Goal: Task Accomplishment & Management: Use online tool/utility

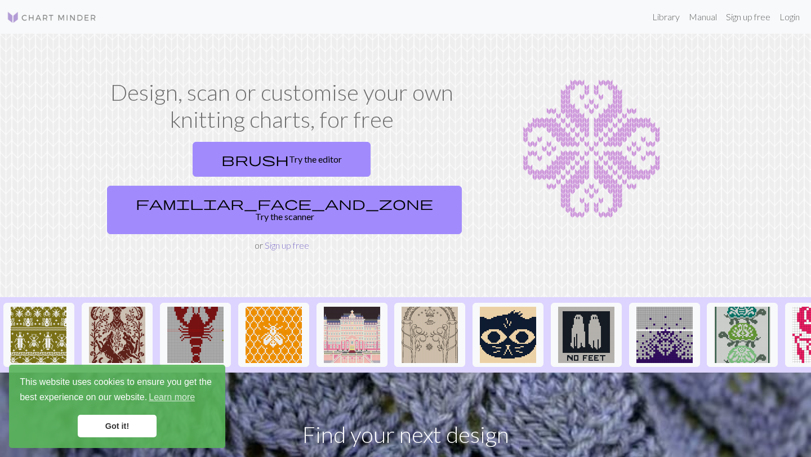
click at [280, 240] on link "Sign up free" at bounding box center [287, 245] width 44 height 11
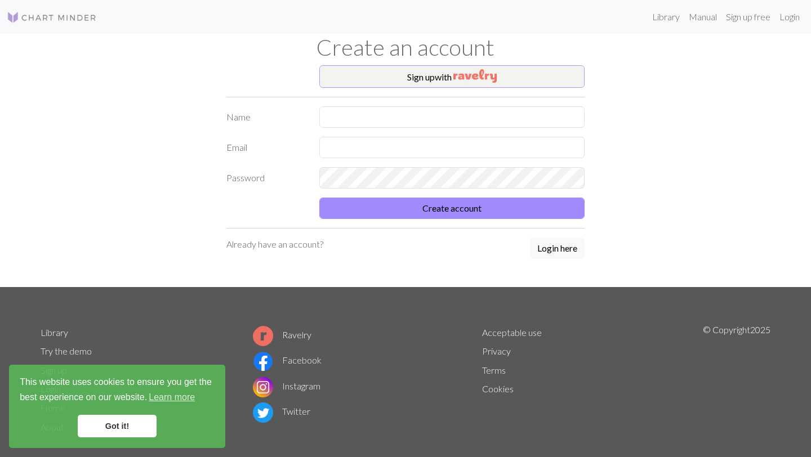
click at [416, 75] on button "Sign up with" at bounding box center [451, 76] width 265 height 23
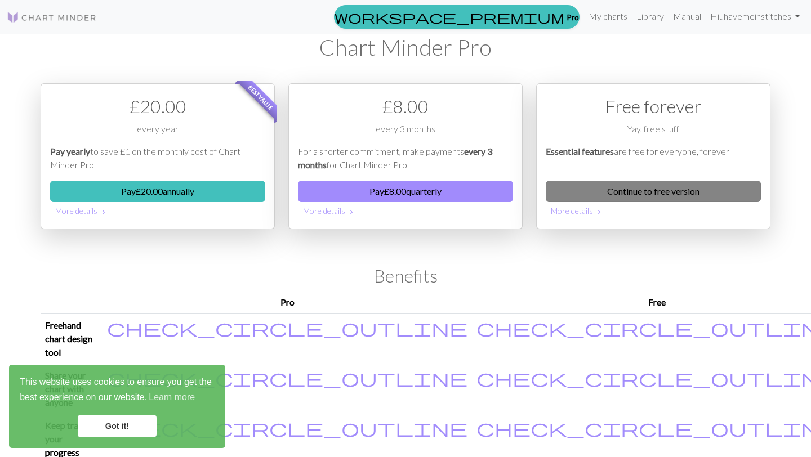
click at [654, 192] on link "Continue to free version" at bounding box center [653, 191] width 215 height 21
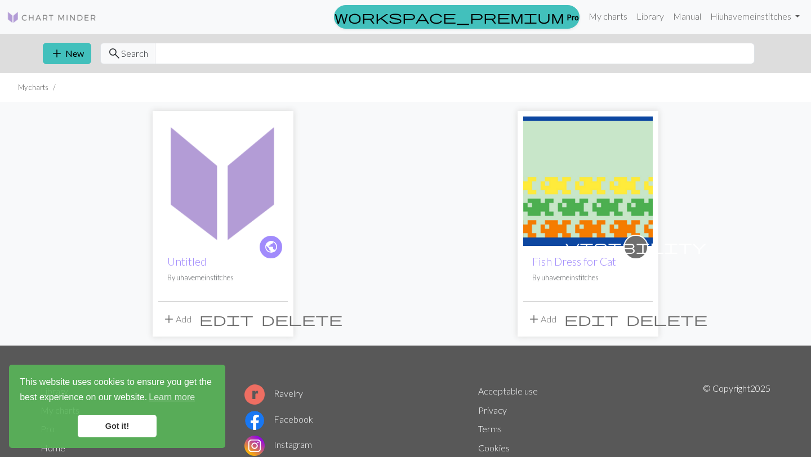
click at [113, 426] on link "Got it!" at bounding box center [117, 426] width 79 height 23
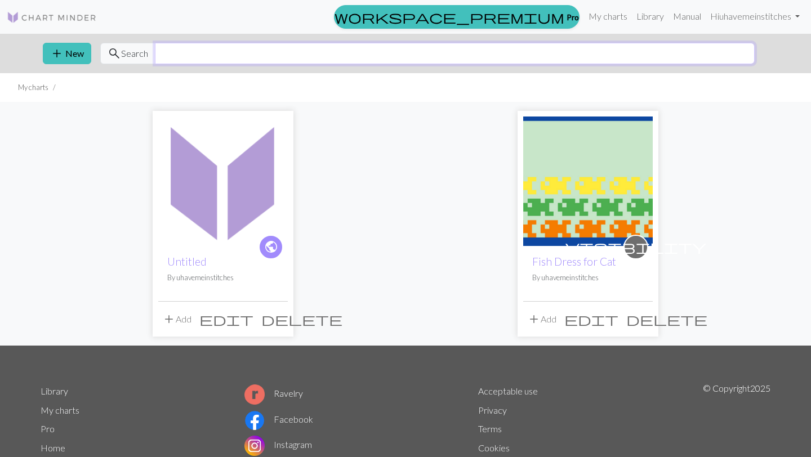
click at [168, 54] on input "text" at bounding box center [455, 53] width 600 height 21
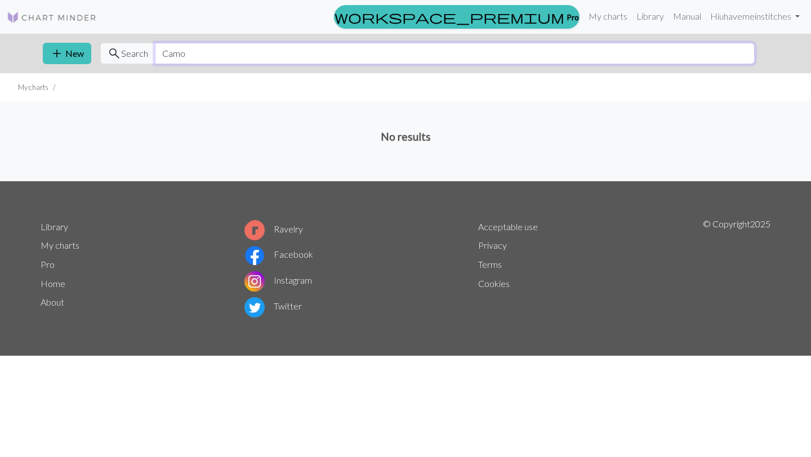
drag, startPoint x: 173, startPoint y: 59, endPoint x: 159, endPoint y: 52, distance: 15.9
click at [159, 52] on input "Camo" at bounding box center [455, 53] width 600 height 21
type input "Camo"
click at [65, 55] on button "add New" at bounding box center [67, 53] width 48 height 21
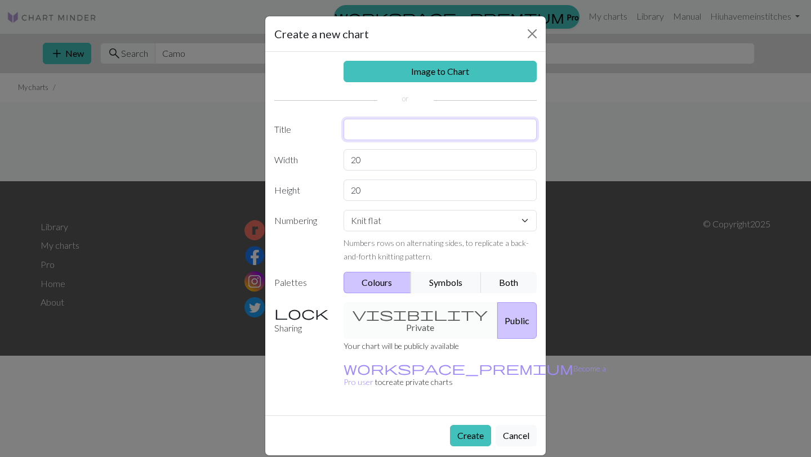
click at [363, 130] on input "text" at bounding box center [441, 129] width 194 height 21
type input "Camo"
drag, startPoint x: 366, startPoint y: 162, endPoint x: 351, endPoint y: 162, distance: 14.7
click at [351, 162] on input "20" at bounding box center [441, 159] width 194 height 21
type input "10"
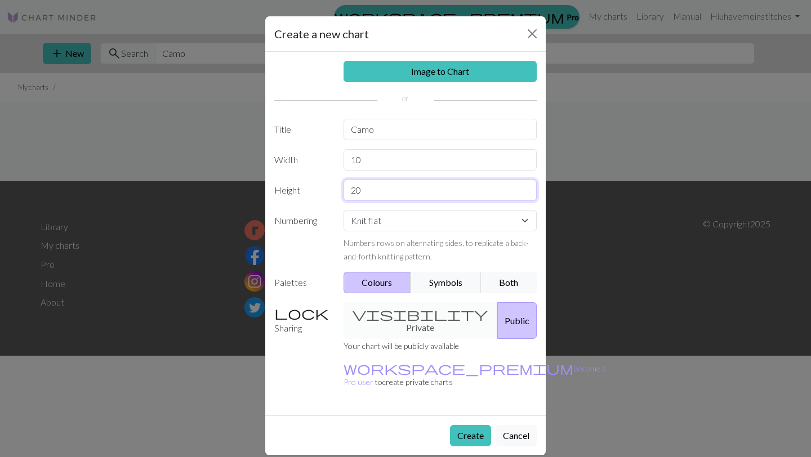
drag, startPoint x: 373, startPoint y: 191, endPoint x: 342, endPoint y: 190, distance: 30.4
click at [342, 190] on div "20" at bounding box center [440, 190] width 207 height 21
type input "20"
click at [378, 282] on button "Colours" at bounding box center [378, 282] width 68 height 21
click at [388, 281] on button "Colours" at bounding box center [378, 282] width 68 height 21
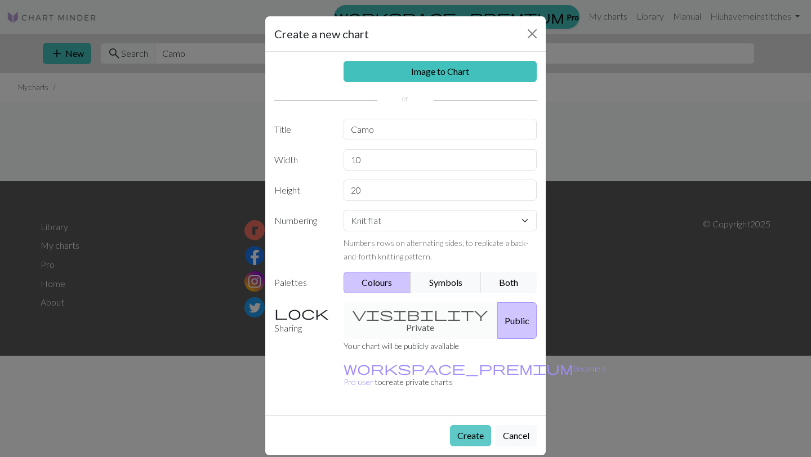
click at [470, 425] on button "Create" at bounding box center [470, 435] width 41 height 21
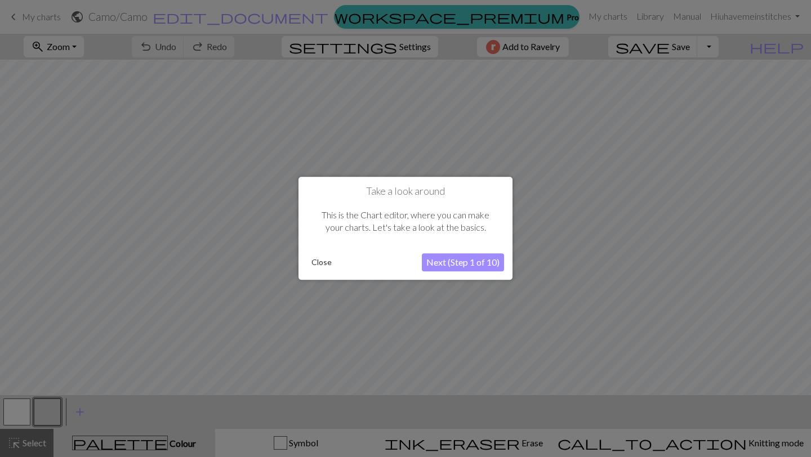
click at [453, 264] on button "Next (Step 1 of 10)" at bounding box center [463, 263] width 82 height 18
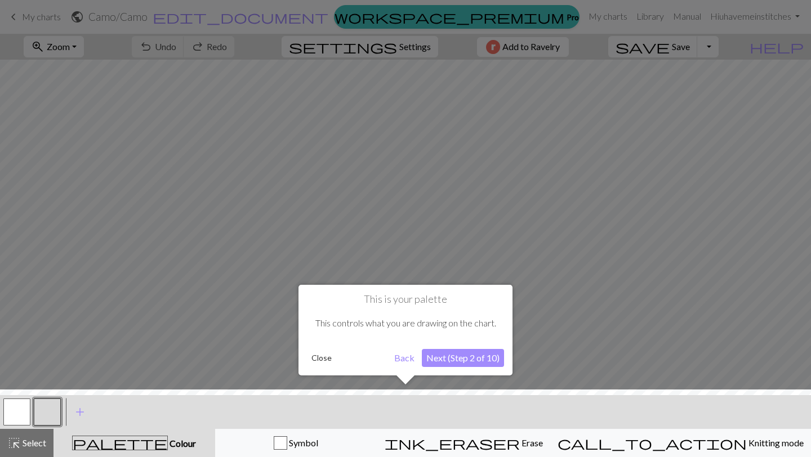
click at [130, 443] on div at bounding box center [405, 426] width 822 height 73
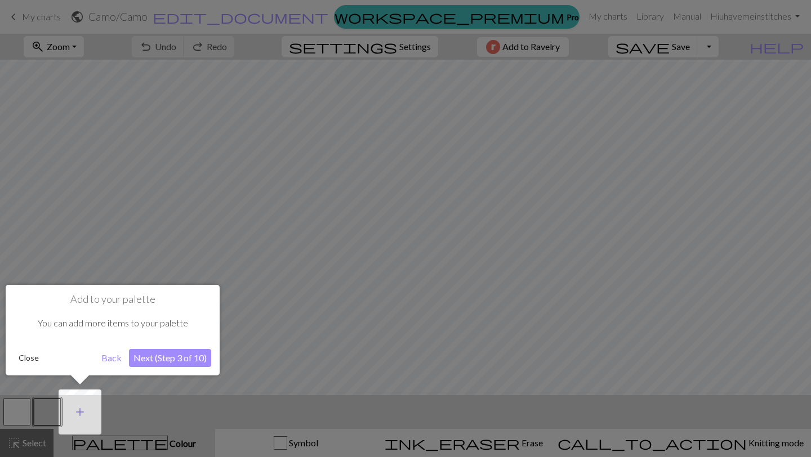
click at [83, 415] on span "add" at bounding box center [80, 412] width 14 height 16
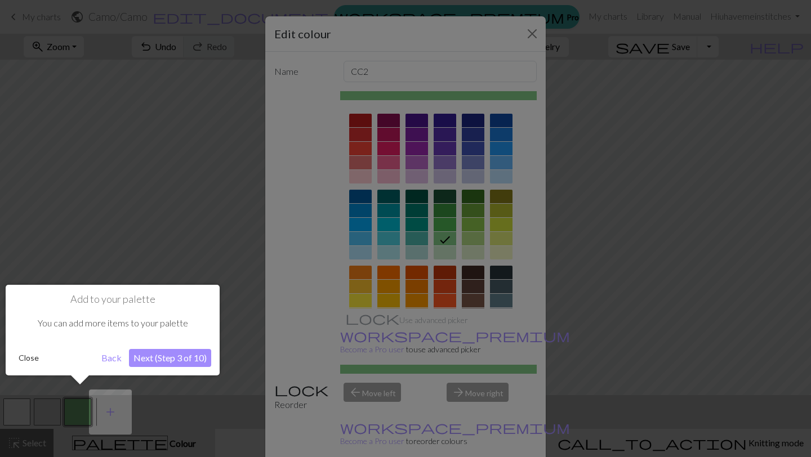
click at [446, 194] on div at bounding box center [405, 228] width 811 height 457
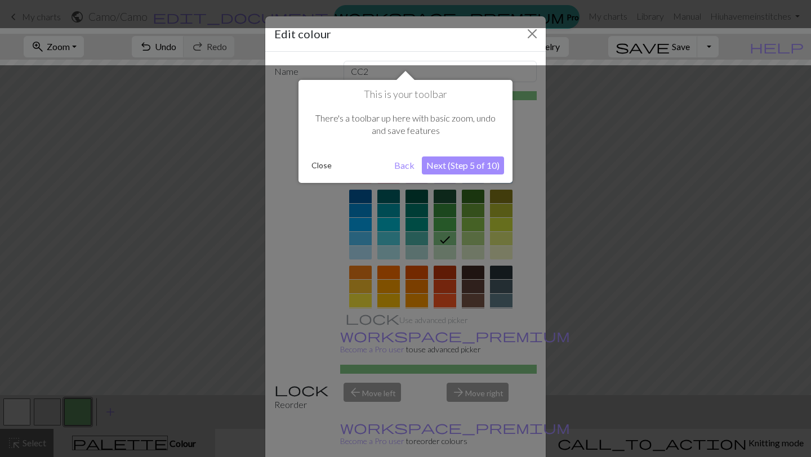
click at [44, 416] on div at bounding box center [405, 228] width 811 height 457
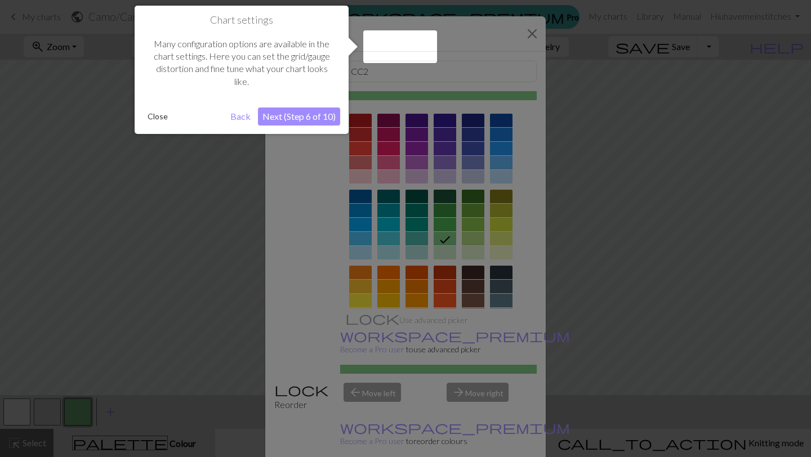
click at [503, 198] on div at bounding box center [405, 228] width 811 height 457
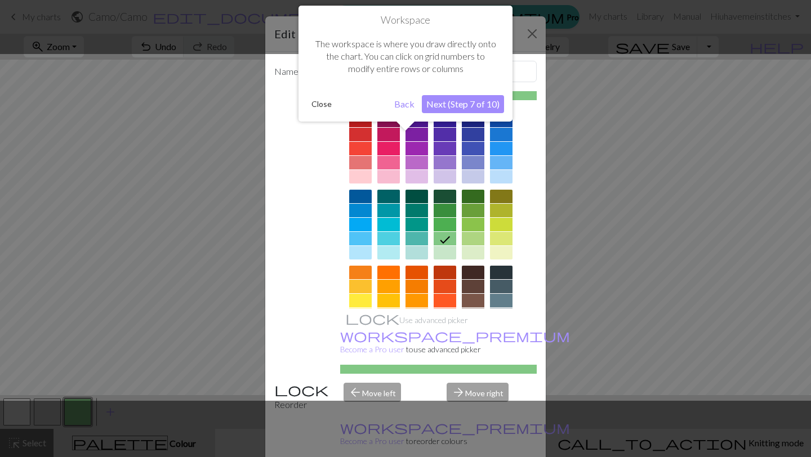
click at [460, 103] on button "Next (Step 7 of 10)" at bounding box center [463, 104] width 82 height 18
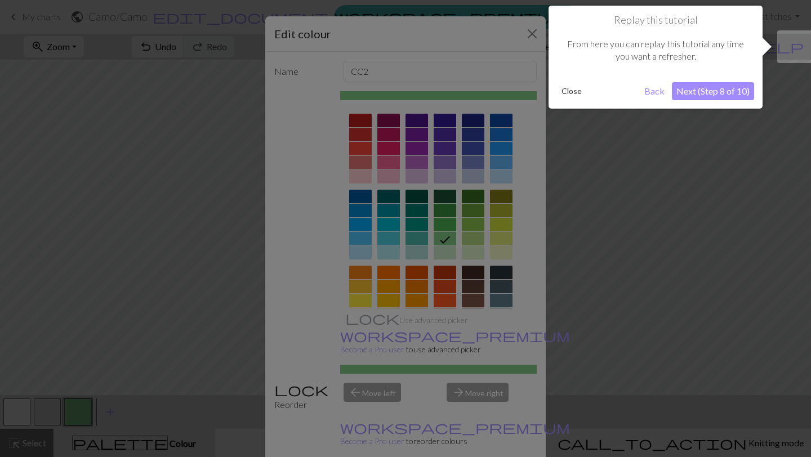
click at [697, 95] on button "Next (Step 8 of 10)" at bounding box center [713, 91] width 82 height 18
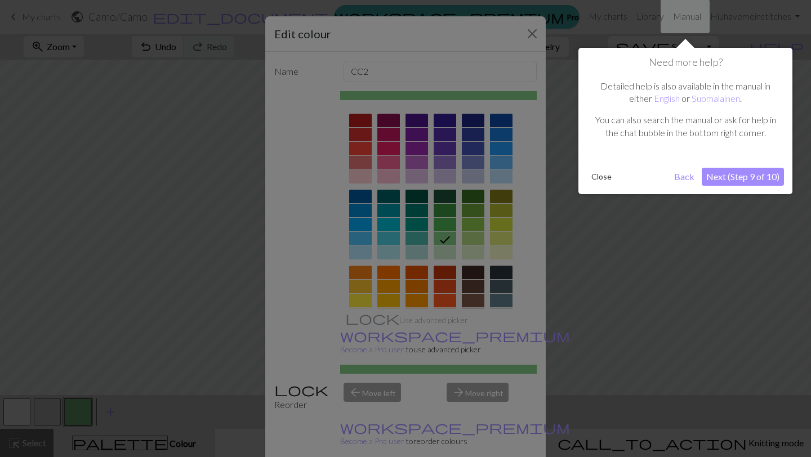
click at [731, 175] on button "Next (Step 9 of 10)" at bounding box center [743, 177] width 82 height 18
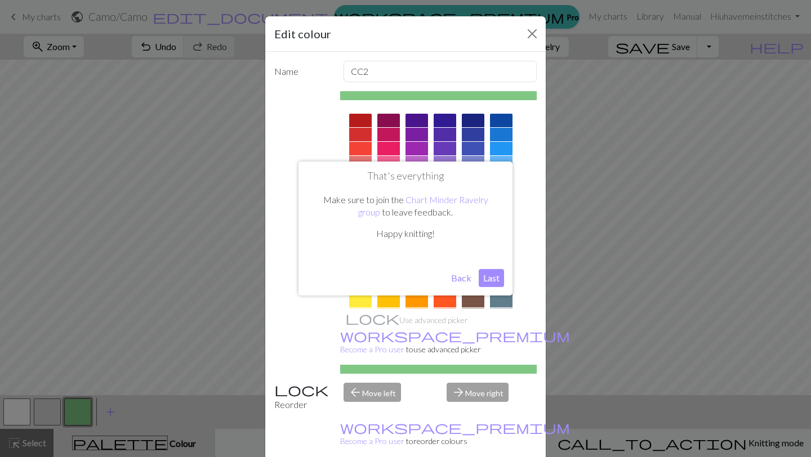
click at [489, 277] on button "Last" at bounding box center [491, 278] width 25 height 18
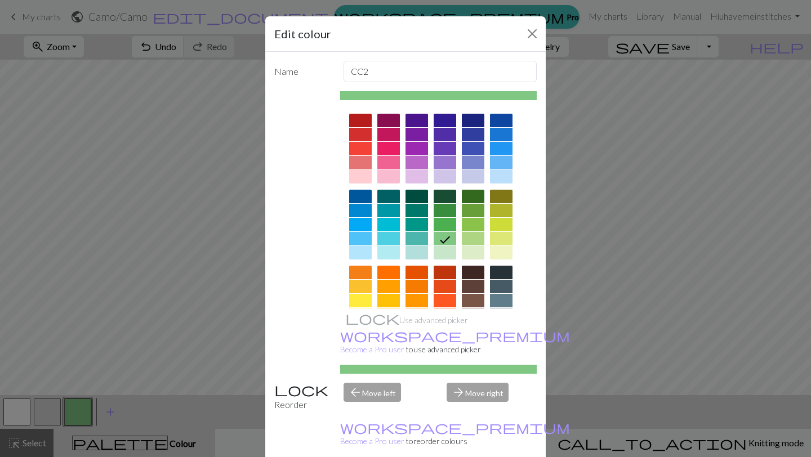
click at [80, 415] on div "Edit colour Name CC2 Use advanced picker workspace_premium Become a Pro user to…" at bounding box center [405, 228] width 811 height 457
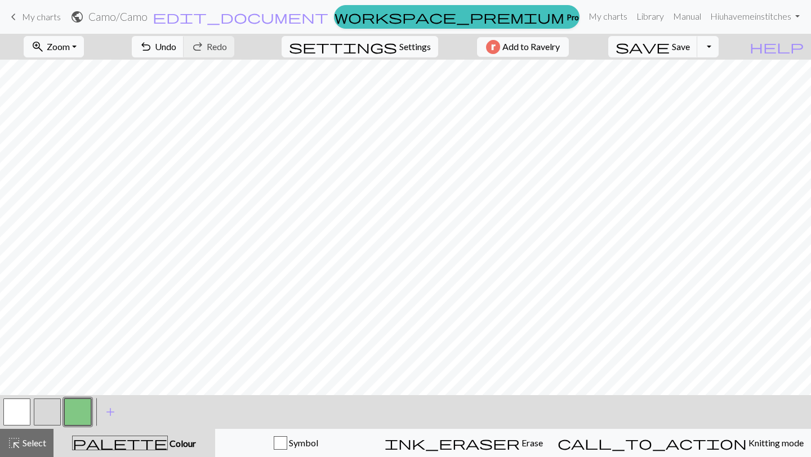
click at [82, 413] on button "button" at bounding box center [77, 412] width 27 height 27
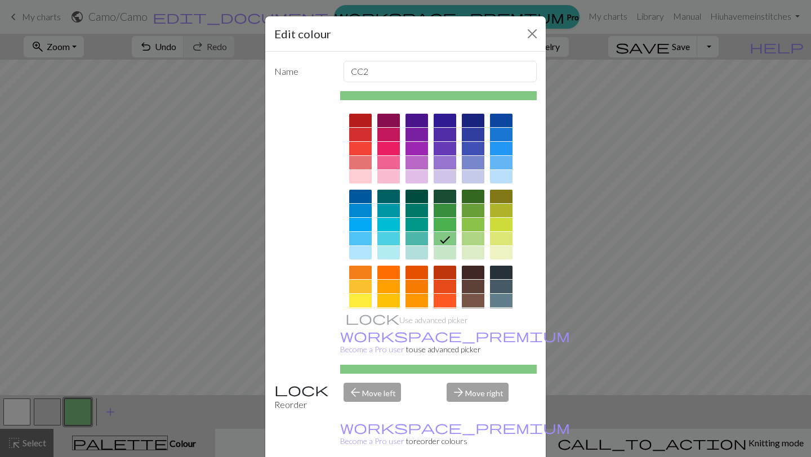
click at [446, 197] on div at bounding box center [445, 197] width 23 height 14
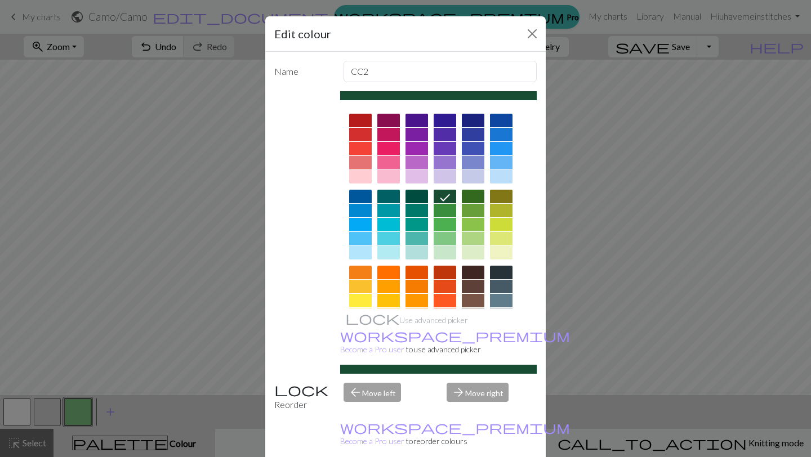
click at [43, 413] on div "Edit colour Name CC2 Use advanced picker workspace_premium Become a Pro user to…" at bounding box center [405, 228] width 811 height 457
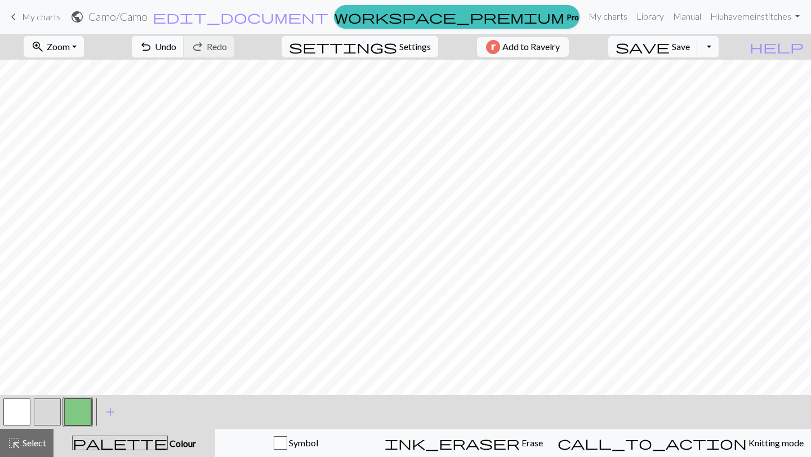
click at [50, 411] on button "button" at bounding box center [47, 412] width 27 height 27
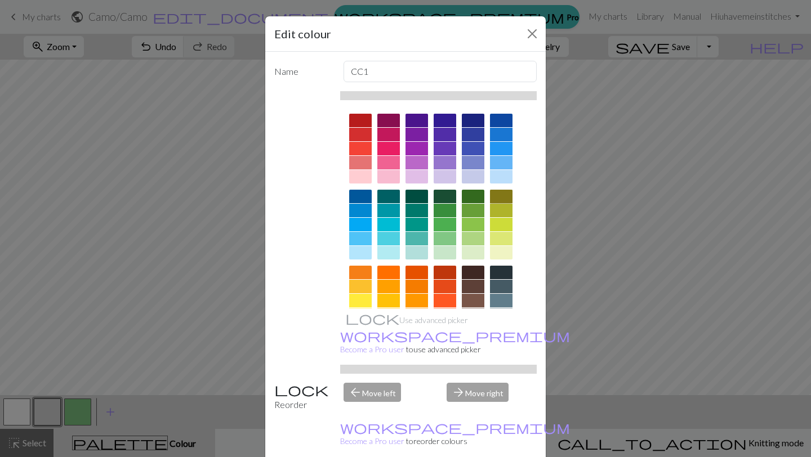
click at [504, 195] on div at bounding box center [501, 197] width 23 height 14
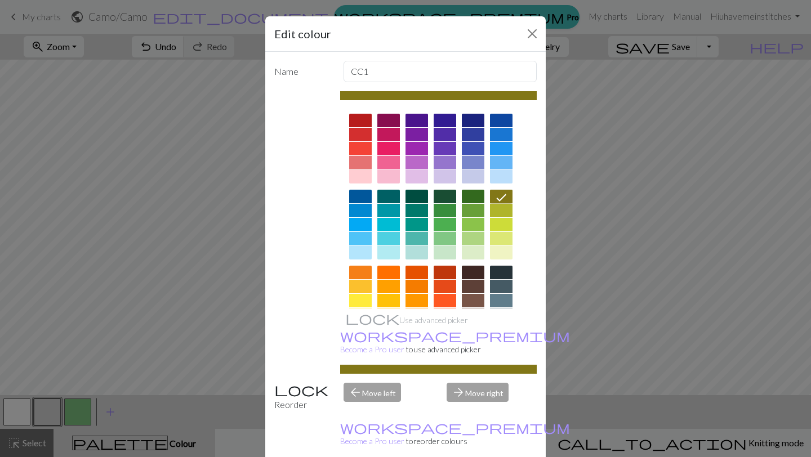
click at [14, 415] on div "Edit colour Name CC1 Use advanced picker workspace_premium Become a Pro user to…" at bounding box center [405, 228] width 811 height 457
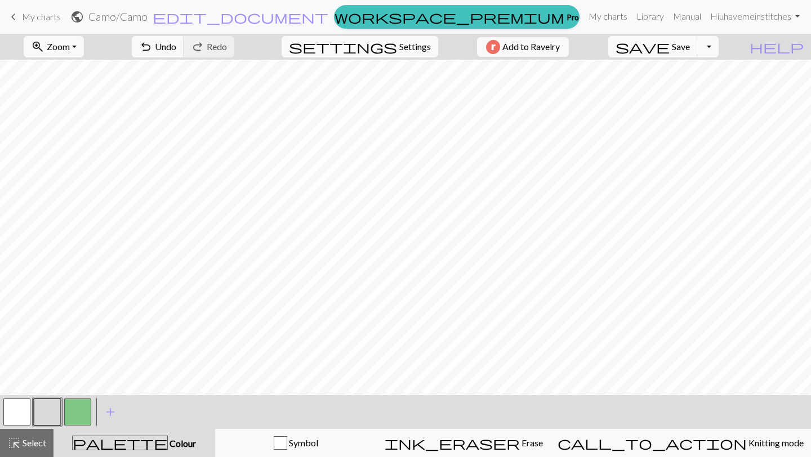
click at [14, 415] on button "button" at bounding box center [16, 412] width 27 height 27
click at [19, 415] on button "button" at bounding box center [16, 412] width 27 height 27
click at [19, 443] on span "highlight_alt" at bounding box center [14, 443] width 14 height 16
click at [18, 410] on button "button" at bounding box center [16, 412] width 27 height 27
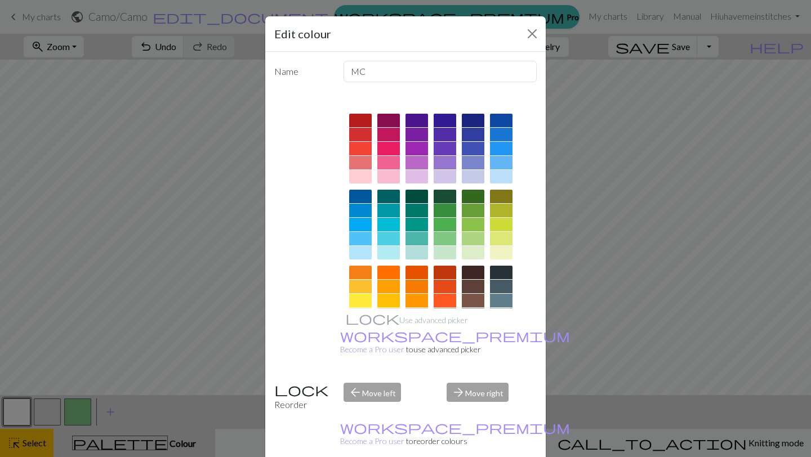
click at [447, 197] on div at bounding box center [445, 197] width 23 height 14
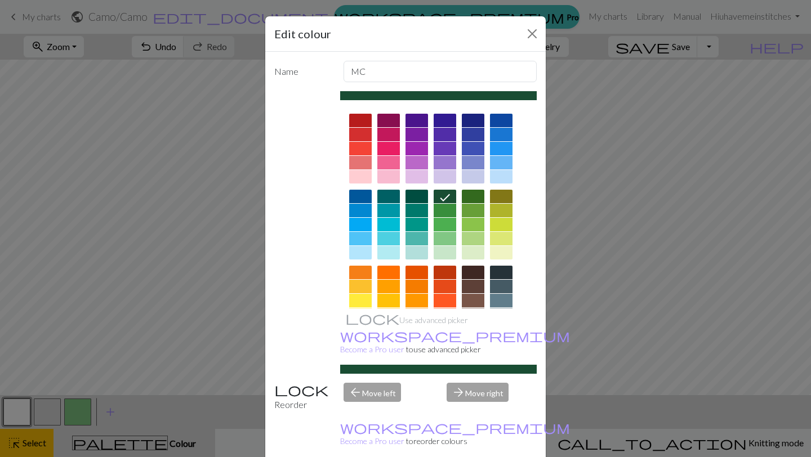
click at [413, 365] on div at bounding box center [438, 369] width 197 height 9
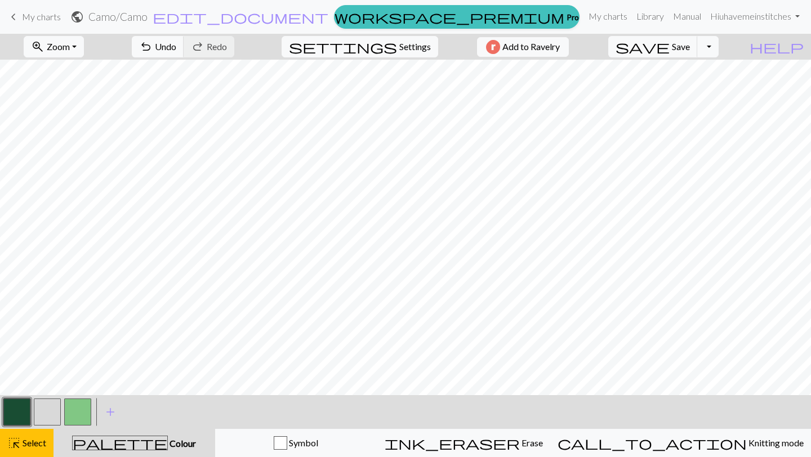
click at [52, 415] on button "button" at bounding box center [47, 412] width 27 height 27
click at [52, 415] on div "Edit colour Name CC1 Use advanced picker workspace_premium Become a Pro user to…" at bounding box center [405, 228] width 811 height 457
click at [17, 446] on span "highlight_alt" at bounding box center [14, 443] width 14 height 16
click at [17, 445] on span "highlight_alt" at bounding box center [14, 443] width 14 height 16
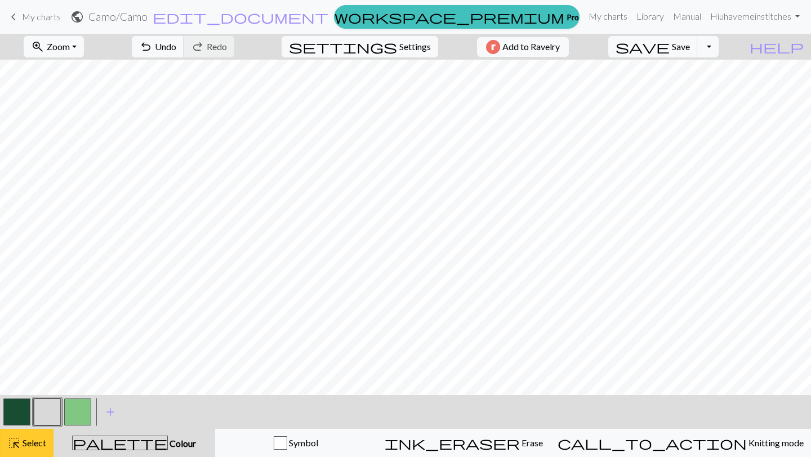
click at [17, 445] on span "highlight_alt" at bounding box center [14, 443] width 14 height 16
click at [18, 404] on button "button" at bounding box center [16, 412] width 27 height 27
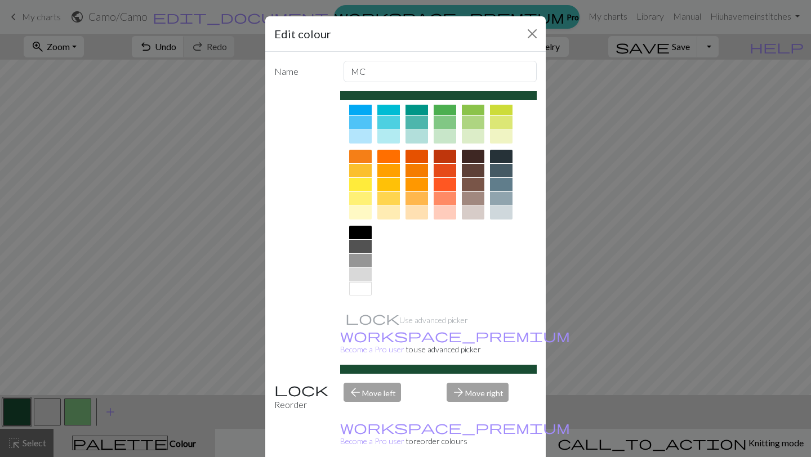
scroll to position [116, 0]
click at [363, 290] on div at bounding box center [360, 289] width 23 height 14
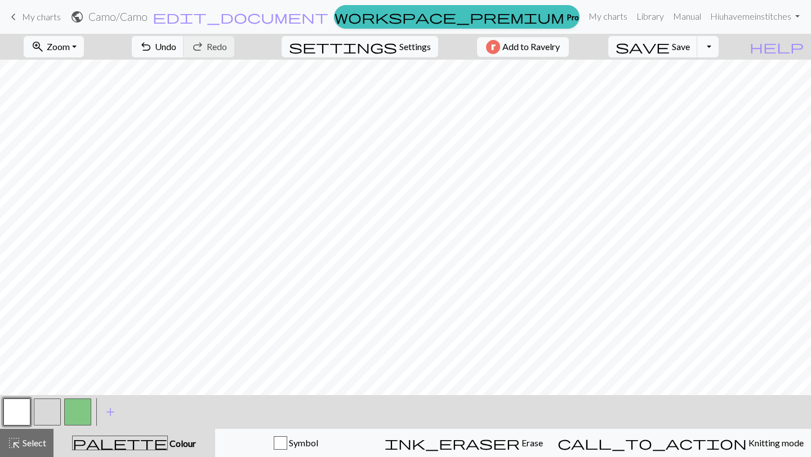
click at [48, 420] on button "button" at bounding box center [47, 412] width 27 height 27
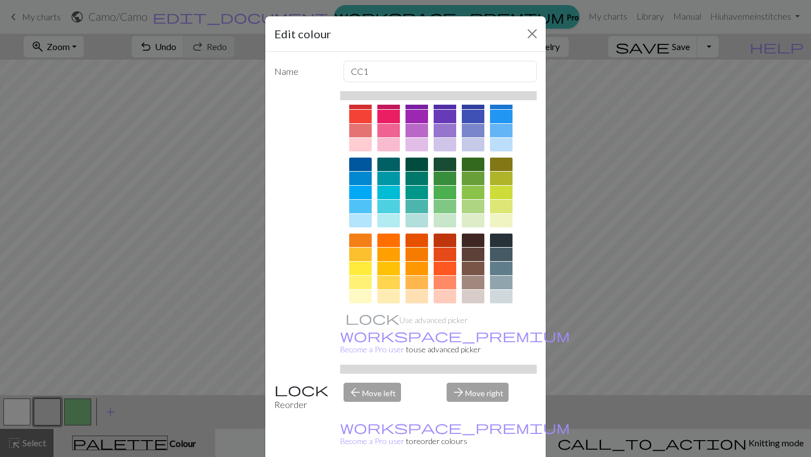
scroll to position [32, 0]
click at [444, 164] on div at bounding box center [445, 165] width 23 height 14
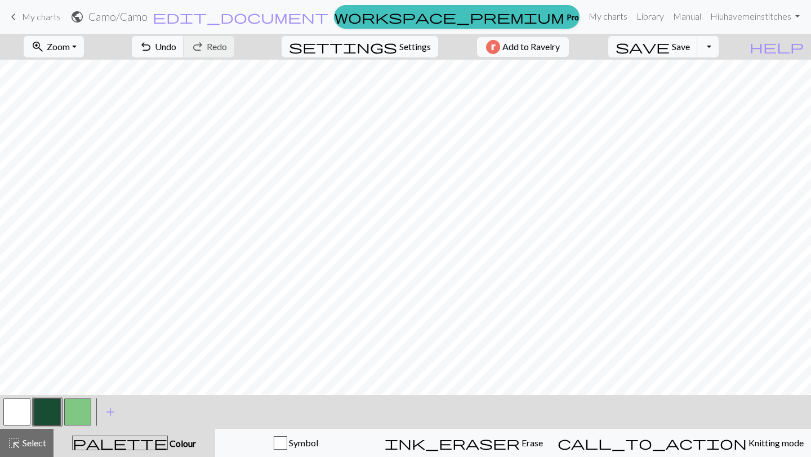
click at [80, 416] on button "button" at bounding box center [77, 412] width 27 height 27
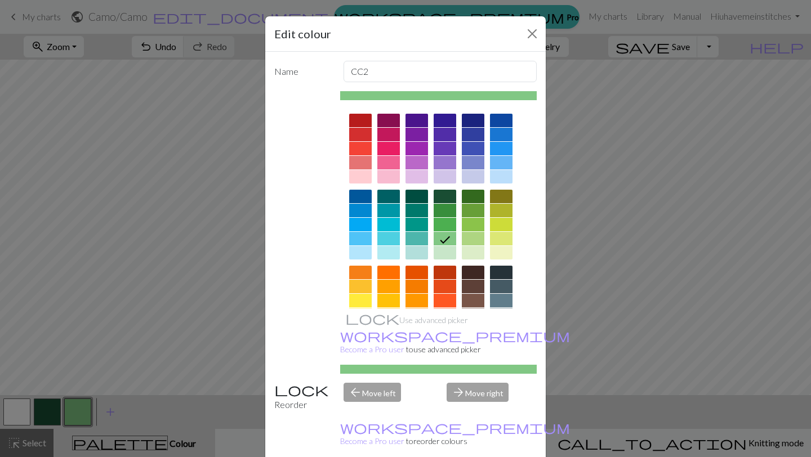
click at [467, 273] on div at bounding box center [473, 273] width 23 height 14
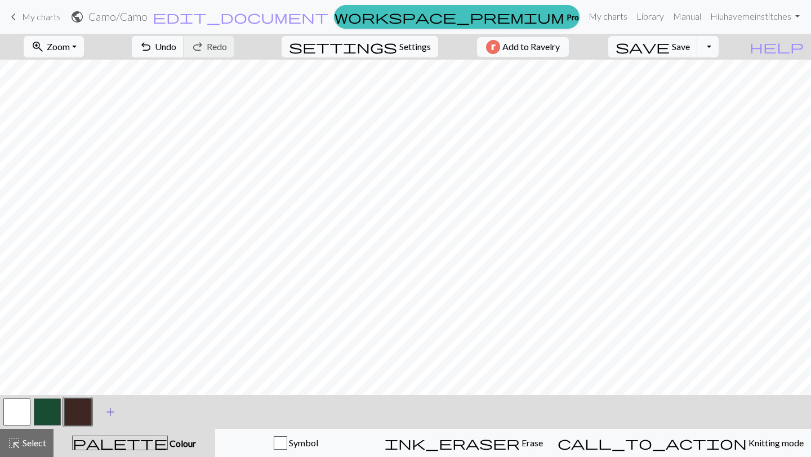
click at [111, 412] on span "add" at bounding box center [111, 412] width 14 height 16
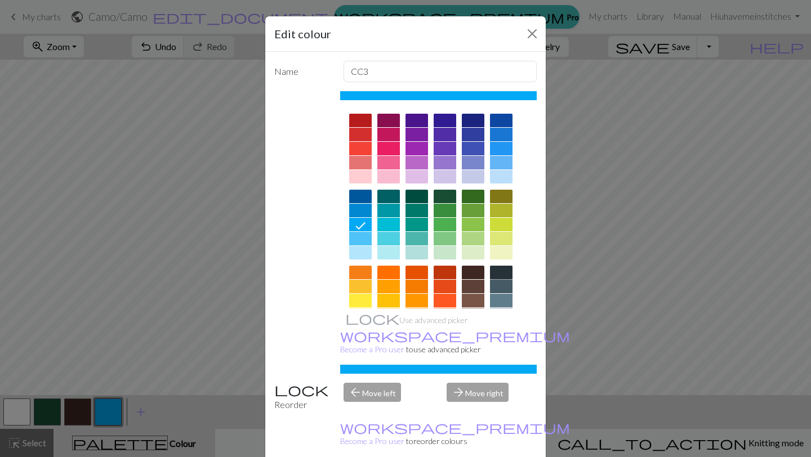
click at [501, 273] on div at bounding box center [501, 273] width 23 height 14
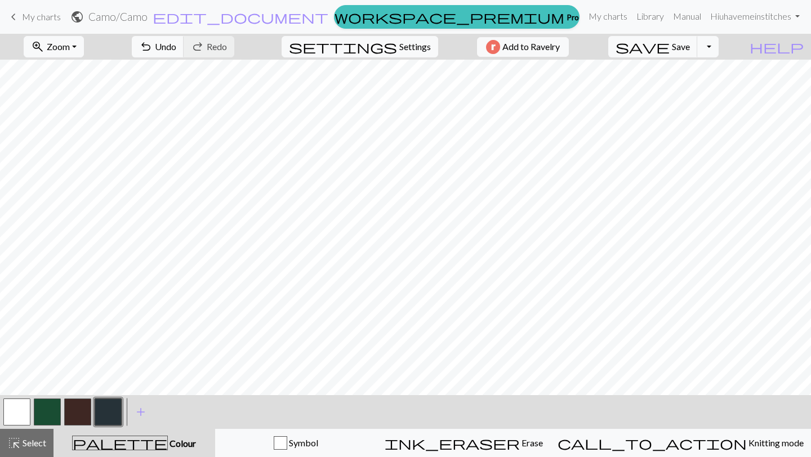
click at [21, 417] on button "button" at bounding box center [16, 412] width 27 height 27
click at [44, 412] on button "button" at bounding box center [47, 412] width 27 height 27
click at [76, 415] on button "button" at bounding box center [77, 412] width 27 height 27
click at [104, 409] on button "button" at bounding box center [108, 412] width 27 height 27
click at [105, 420] on button "button" at bounding box center [108, 412] width 27 height 27
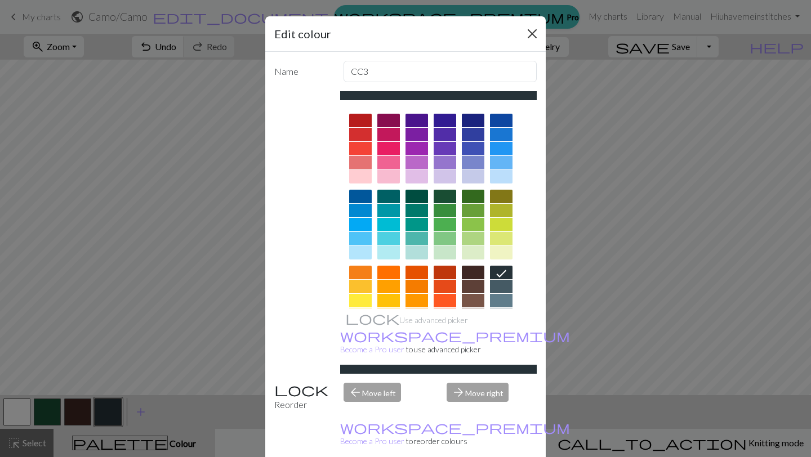
click at [534, 33] on button "Close" at bounding box center [532, 34] width 18 height 18
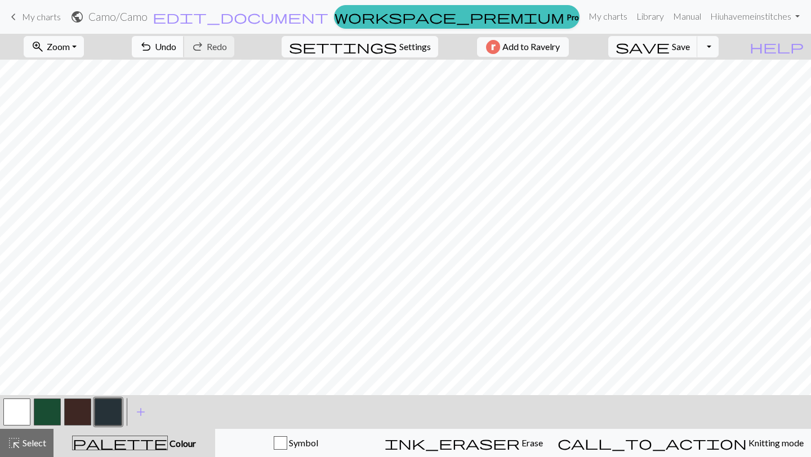
click at [184, 41] on button "undo Undo Undo" at bounding box center [158, 46] width 52 height 21
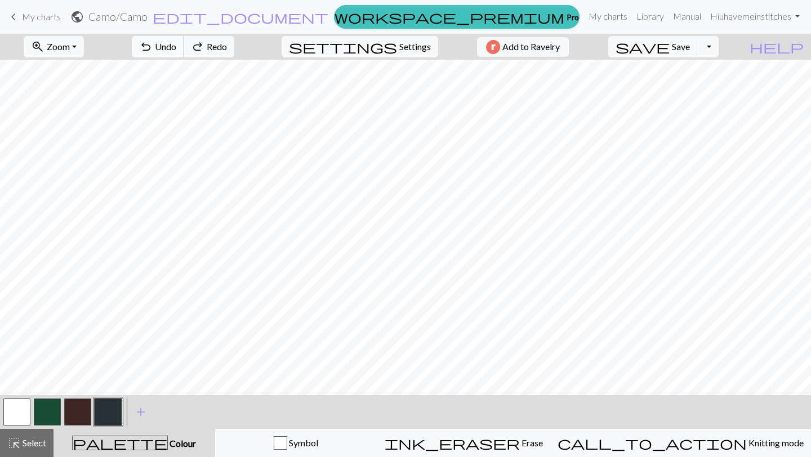
click at [184, 41] on button "undo Undo Undo" at bounding box center [158, 46] width 52 height 21
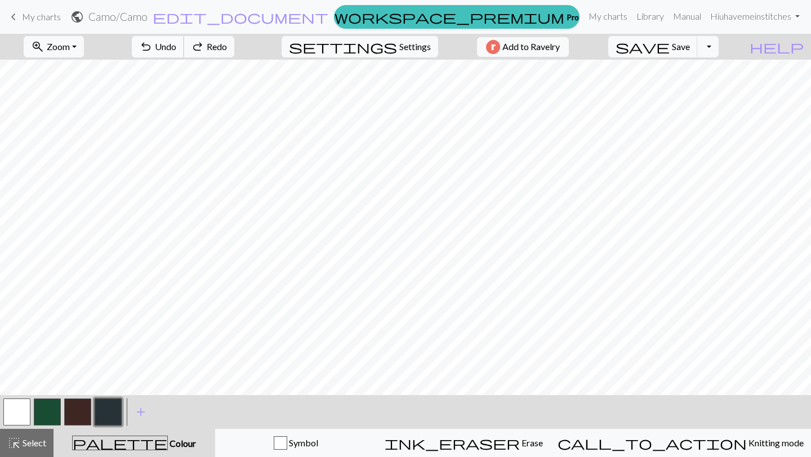
click at [184, 41] on button "undo Undo Undo" at bounding box center [158, 46] width 52 height 21
click at [51, 408] on button "button" at bounding box center [47, 412] width 27 height 27
click at [51, 419] on button "button" at bounding box center [47, 412] width 27 height 27
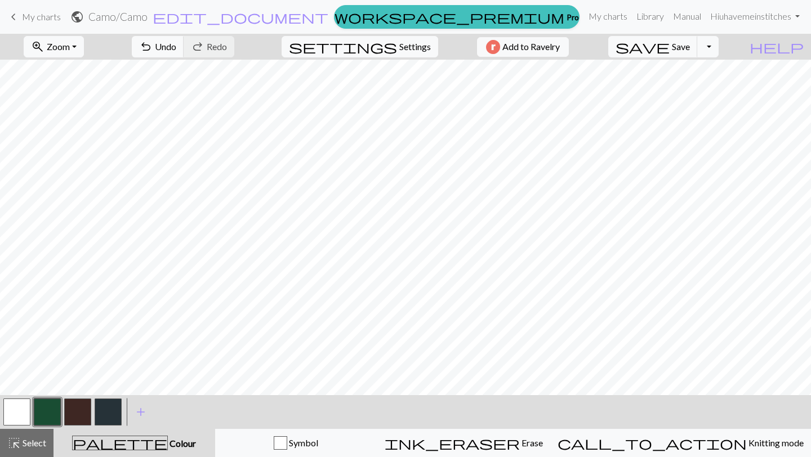
click at [78, 416] on button "button" at bounding box center [77, 412] width 27 height 27
click at [104, 414] on button "button" at bounding box center [108, 412] width 27 height 27
click at [44, 413] on button "button" at bounding box center [47, 412] width 27 height 27
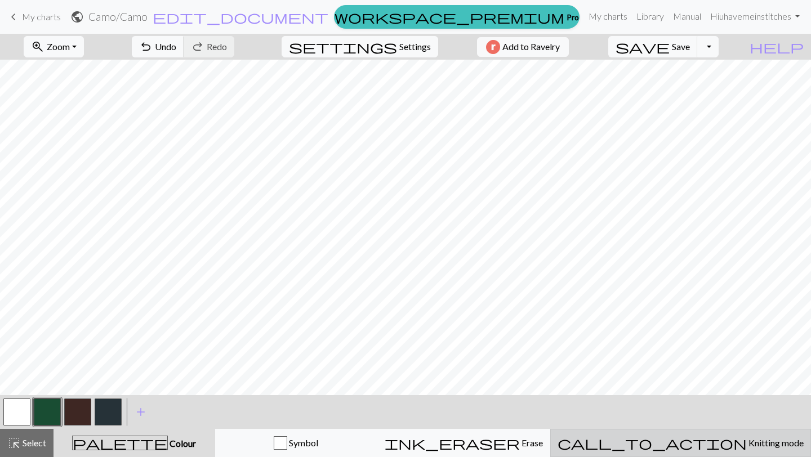
click at [747, 444] on span "Knitting mode" at bounding box center [775, 443] width 57 height 11
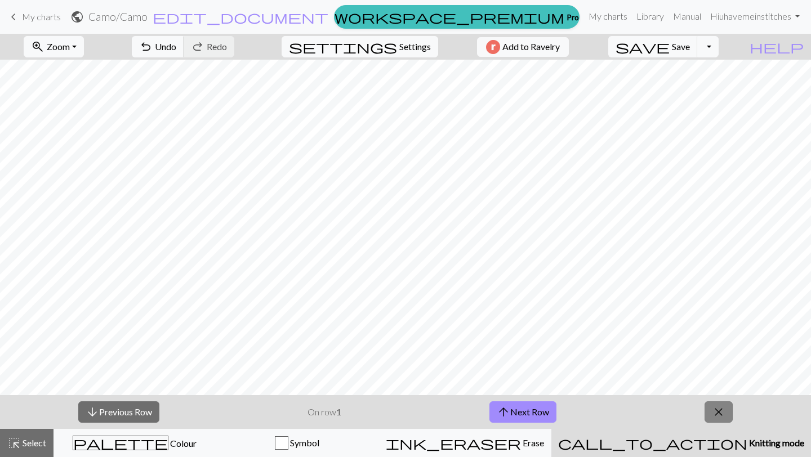
click at [718, 411] on span "close" at bounding box center [719, 412] width 14 height 16
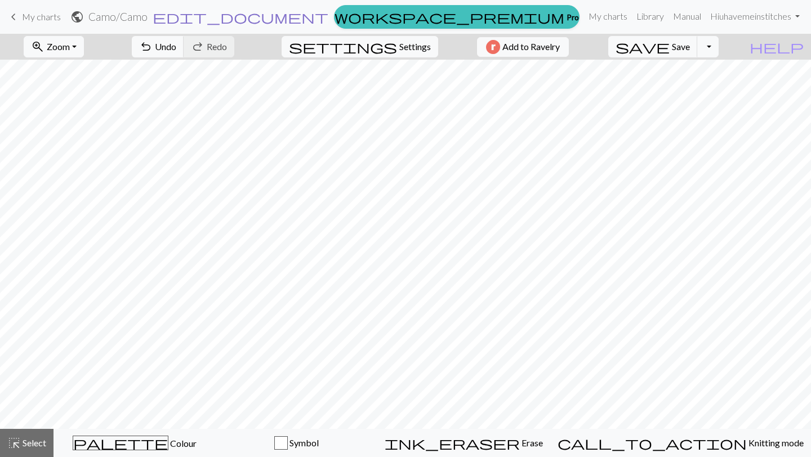
click at [328, 19] on span "edit_document" at bounding box center [241, 17] width 176 height 16
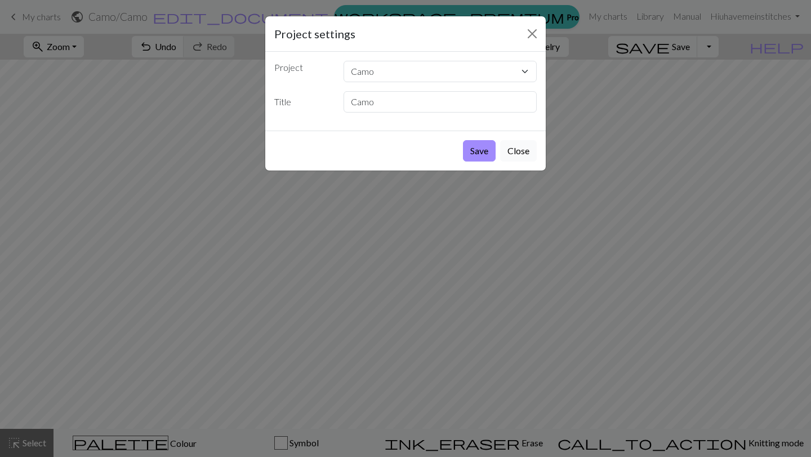
click at [515, 149] on button "Close" at bounding box center [518, 150] width 37 height 21
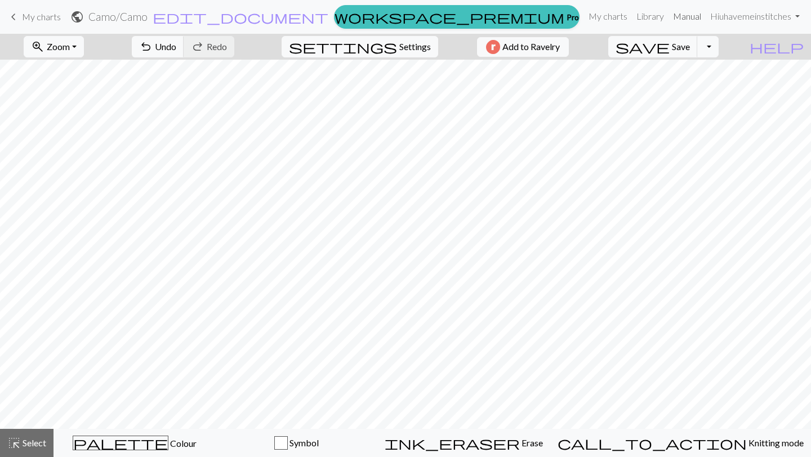
click at [676, 16] on link "Manual" at bounding box center [687, 16] width 37 height 23
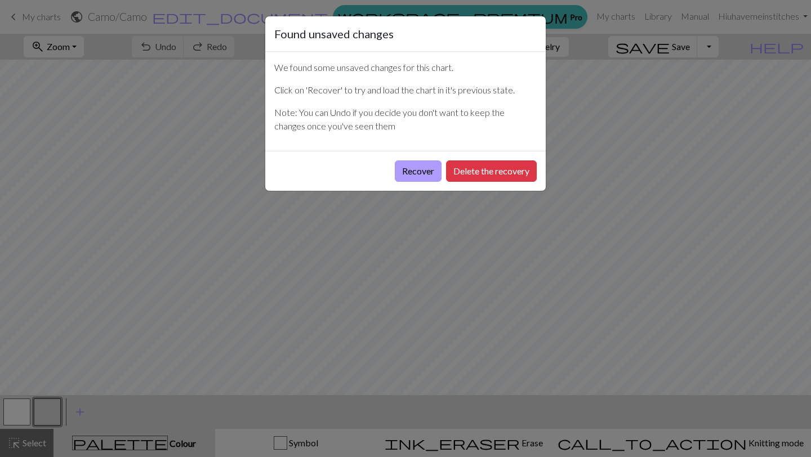
click at [421, 173] on button "Recover" at bounding box center [418, 171] width 47 height 21
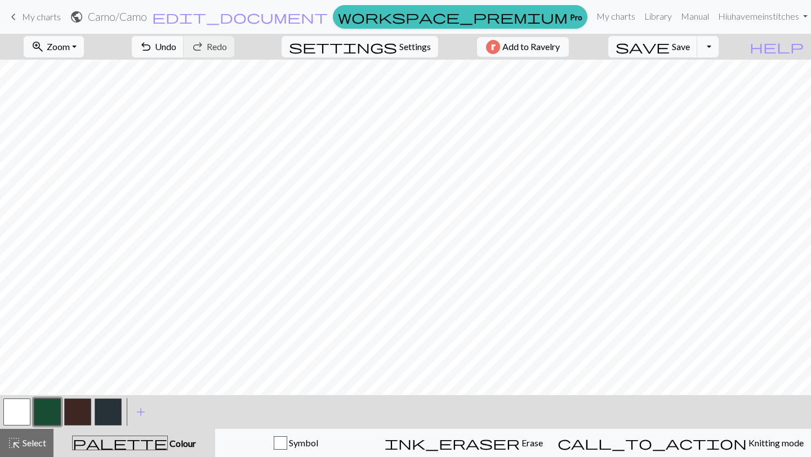
click at [74, 413] on button "button" at bounding box center [77, 412] width 27 height 27
click at [176, 49] on span "Undo" at bounding box center [165, 46] width 21 height 11
click at [47, 409] on button "button" at bounding box center [47, 412] width 27 height 27
click at [78, 406] on button "button" at bounding box center [77, 412] width 27 height 27
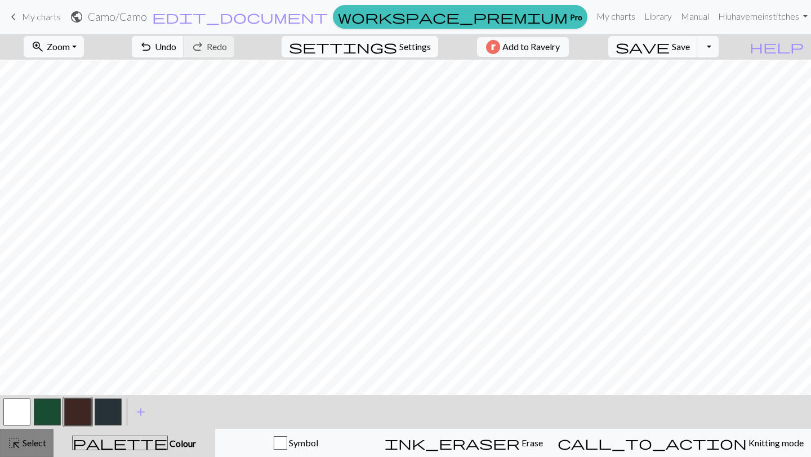
click at [21, 448] on div "highlight_alt Select Select" at bounding box center [26, 444] width 39 height 14
click at [46, 413] on button "button" at bounding box center [47, 412] width 27 height 27
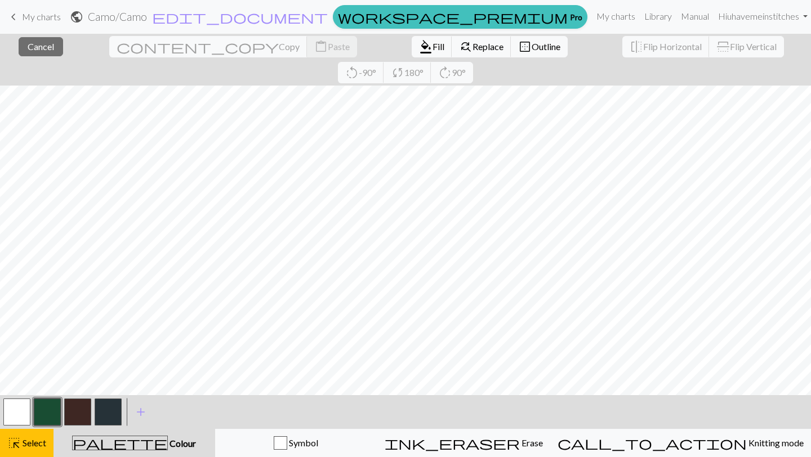
click at [42, 410] on button "button" at bounding box center [47, 412] width 27 height 27
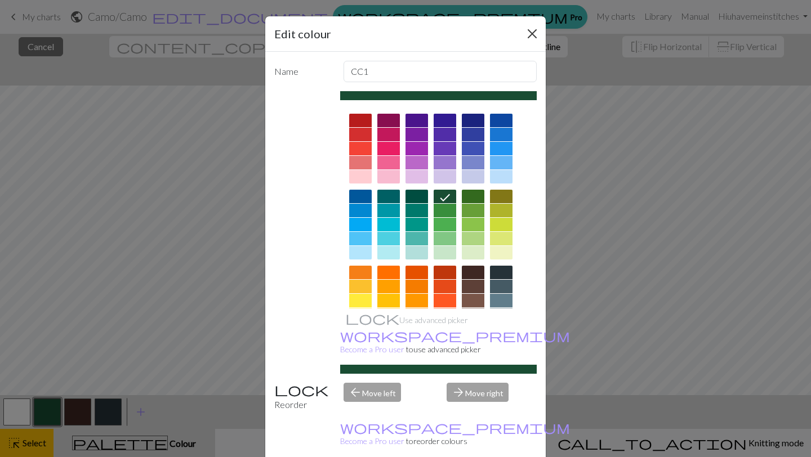
click at [533, 33] on button "Close" at bounding box center [532, 34] width 18 height 18
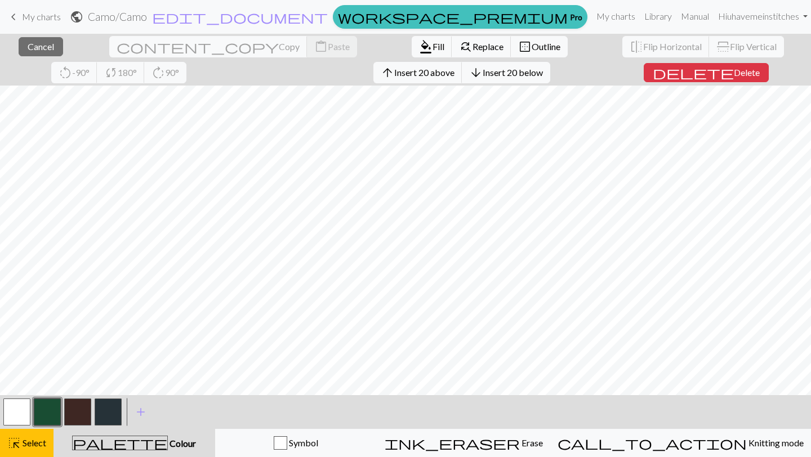
click at [49, 409] on button "button" at bounding box center [47, 412] width 27 height 27
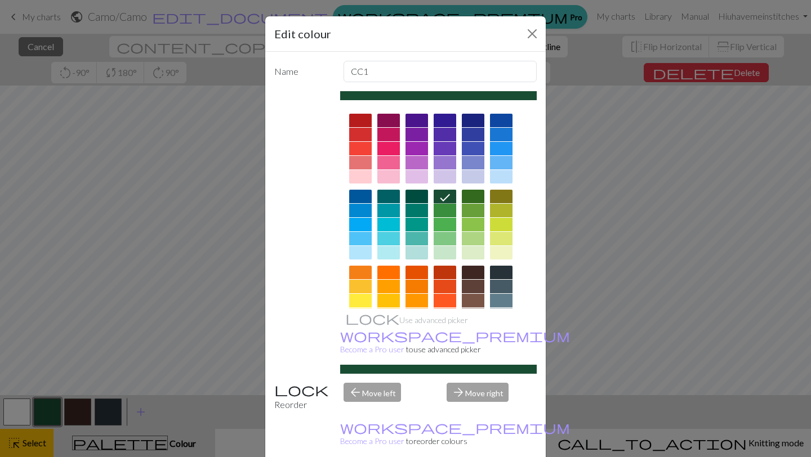
click at [443, 192] on icon at bounding box center [445, 198] width 14 height 14
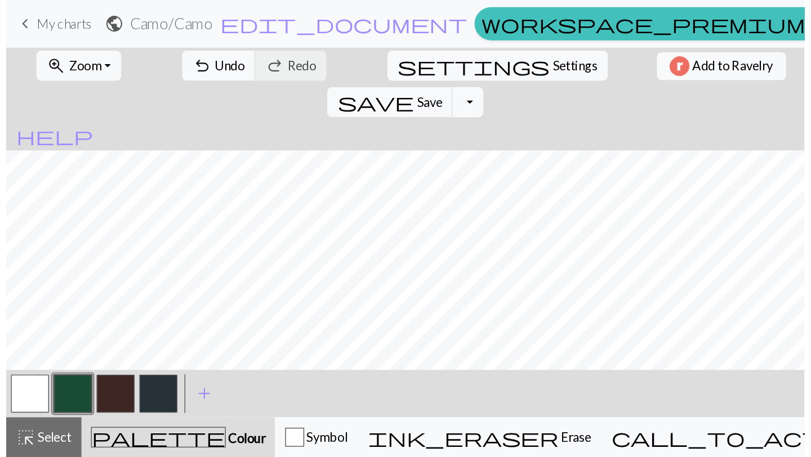
scroll to position [73, 0]
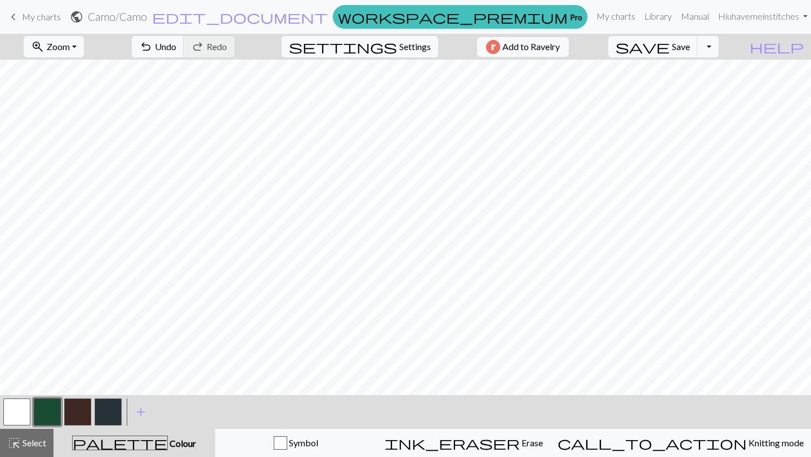
click at [49, 15] on span "My charts" at bounding box center [41, 16] width 39 height 11
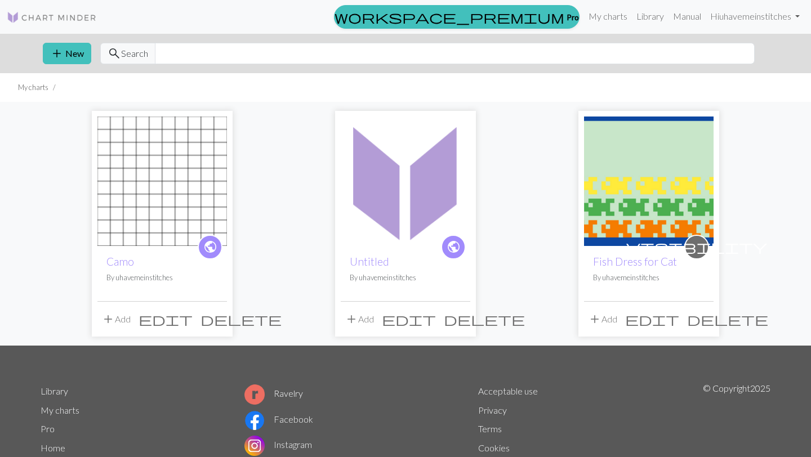
click at [647, 196] on img at bounding box center [649, 182] width 130 height 130
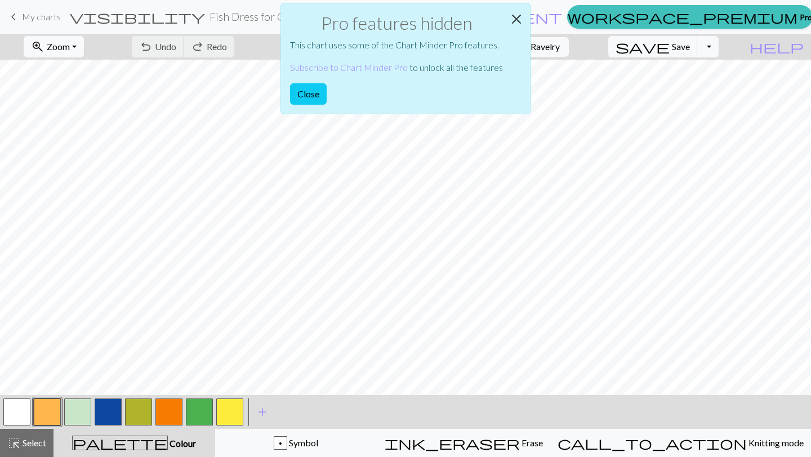
click at [515, 17] on button "Close" at bounding box center [516, 19] width 27 height 32
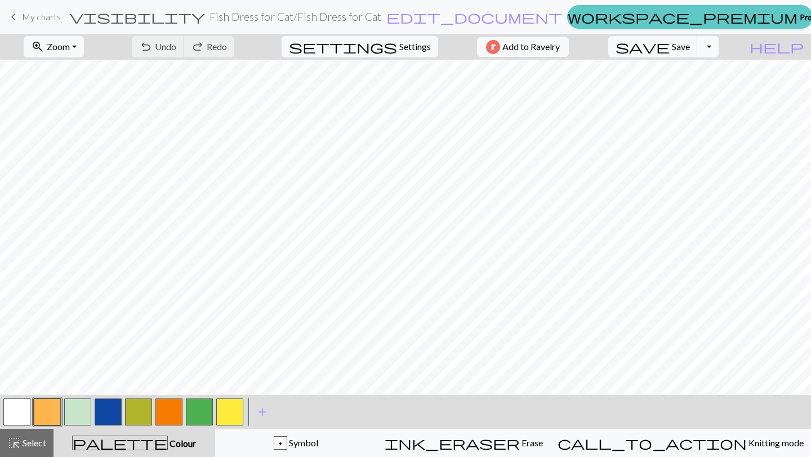
click at [567, 20] on link "workspace_premium Pro" at bounding box center [690, 17] width 246 height 24
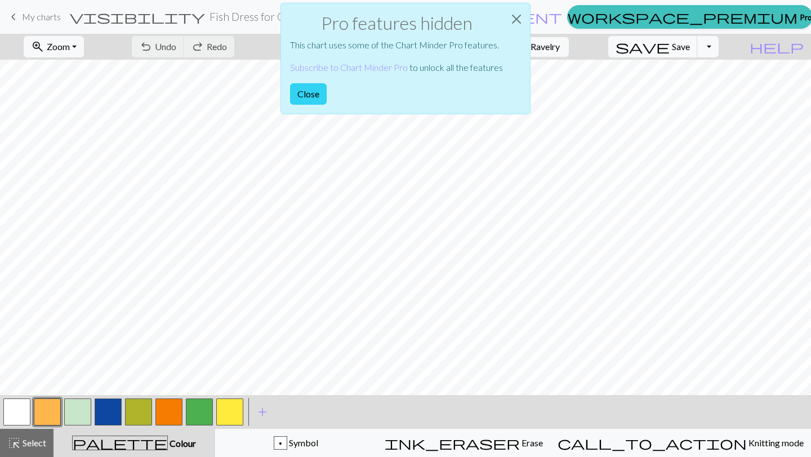
click at [303, 96] on button "Close" at bounding box center [308, 93] width 37 height 21
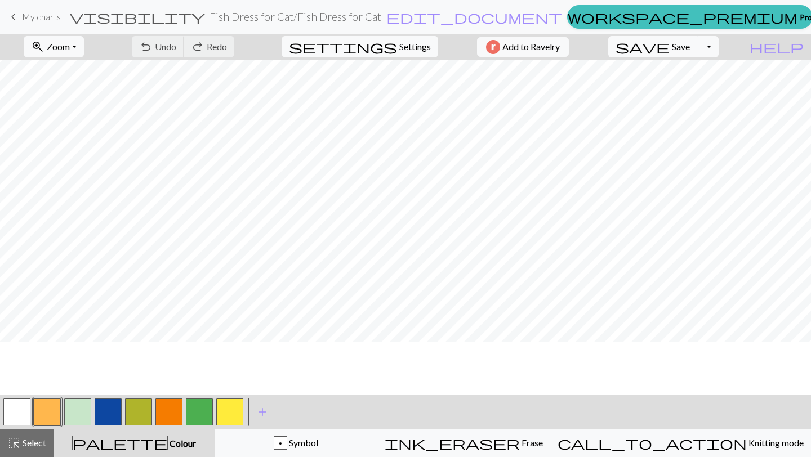
scroll to position [0, 328]
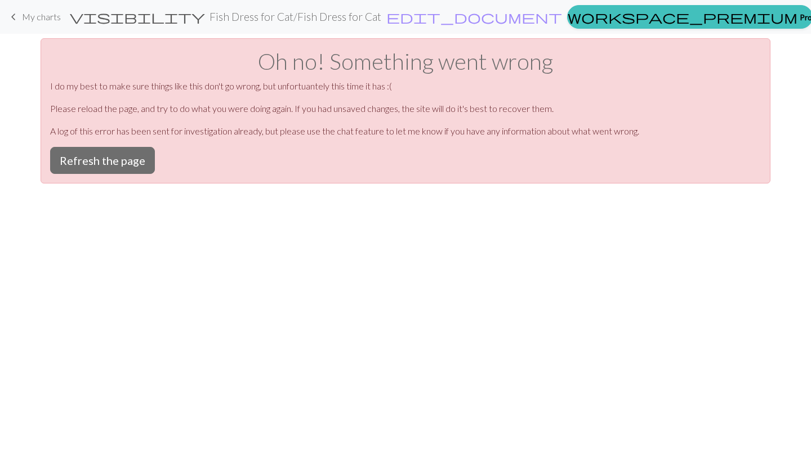
click at [288, 20] on h2 "Fish Dress for Cat / Fish Dress for Cat" at bounding box center [296, 16] width 172 height 13
select select "603b6e4921611d2e2dbed3bd"
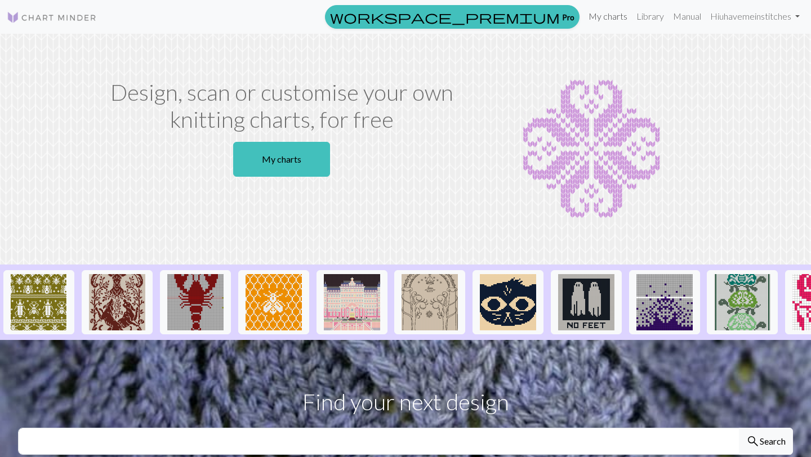
click at [605, 16] on link "My charts" at bounding box center [608, 16] width 48 height 23
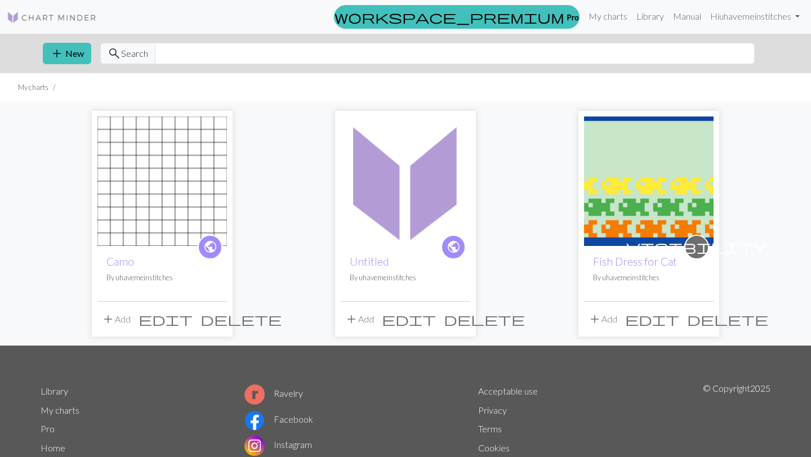
click at [638, 202] on img at bounding box center [649, 182] width 130 height 130
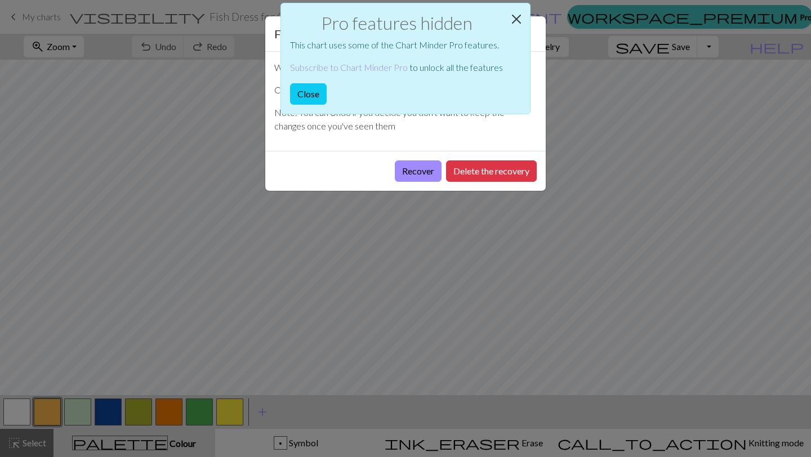
click at [517, 15] on button "Close" at bounding box center [516, 19] width 27 height 32
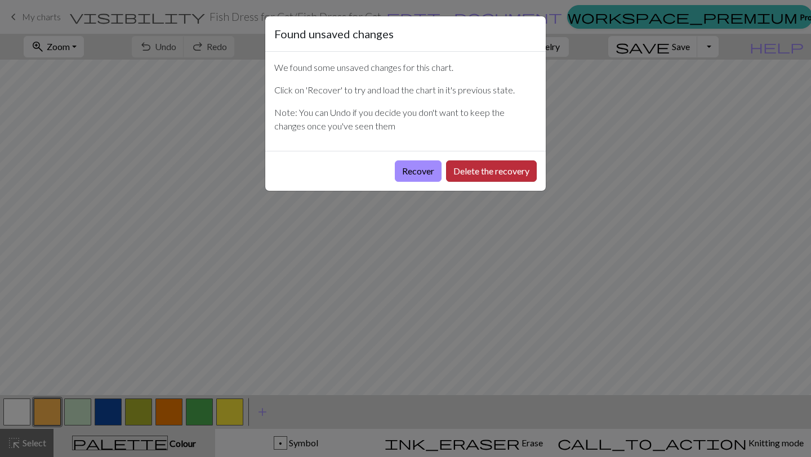
click at [469, 172] on button "Delete the recovery" at bounding box center [491, 171] width 91 height 21
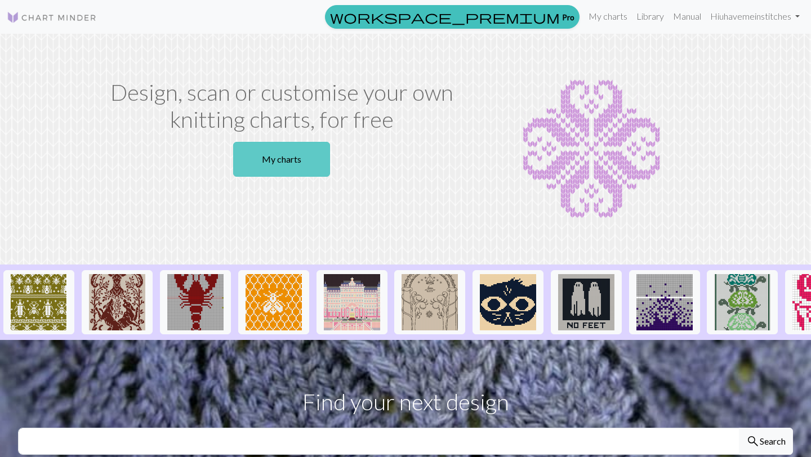
click at [282, 162] on link "My charts" at bounding box center [281, 159] width 97 height 35
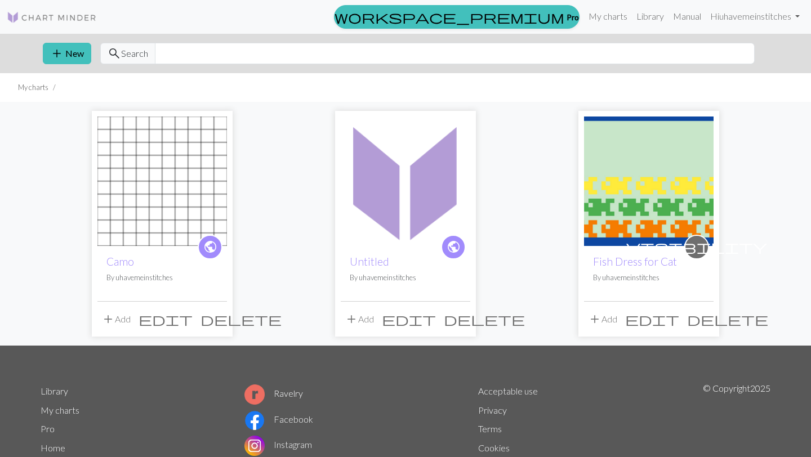
click at [649, 201] on img at bounding box center [649, 182] width 130 height 130
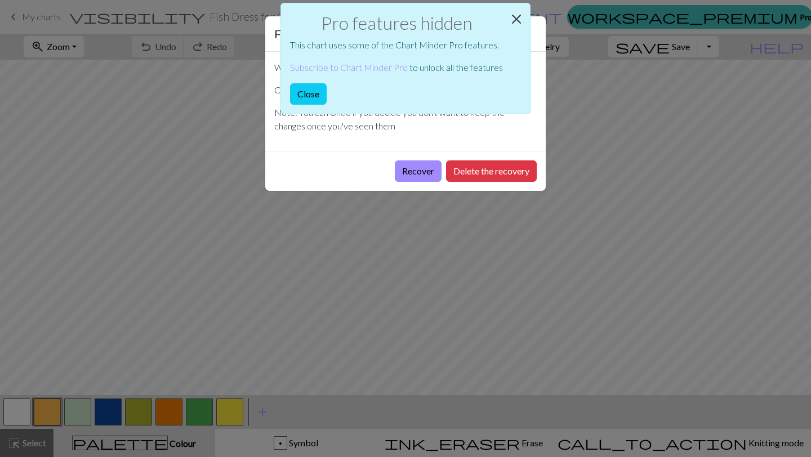
click at [515, 17] on button "Close" at bounding box center [516, 19] width 27 height 32
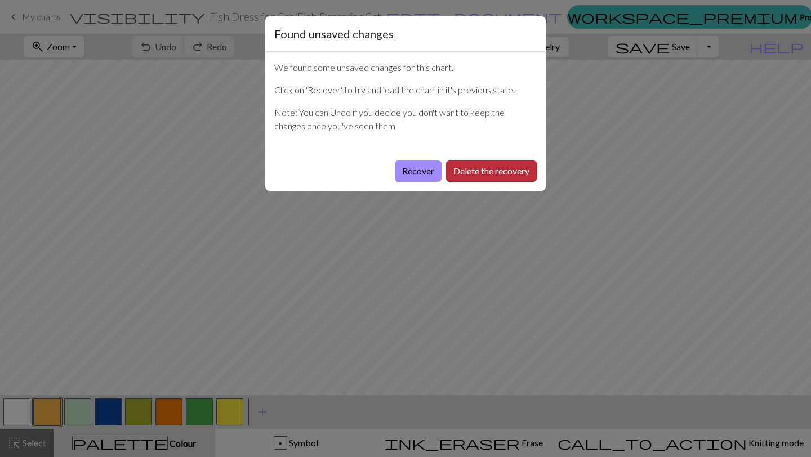
click at [459, 170] on button "Delete the recovery" at bounding box center [491, 171] width 91 height 21
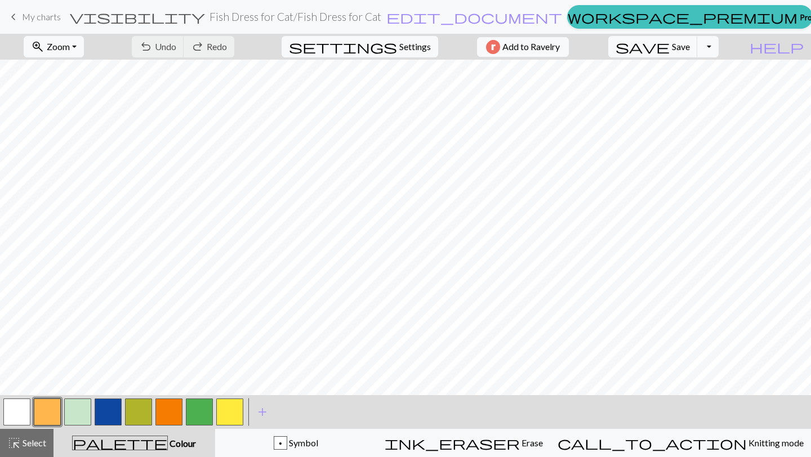
click at [34, 19] on span "My charts" at bounding box center [41, 16] width 39 height 11
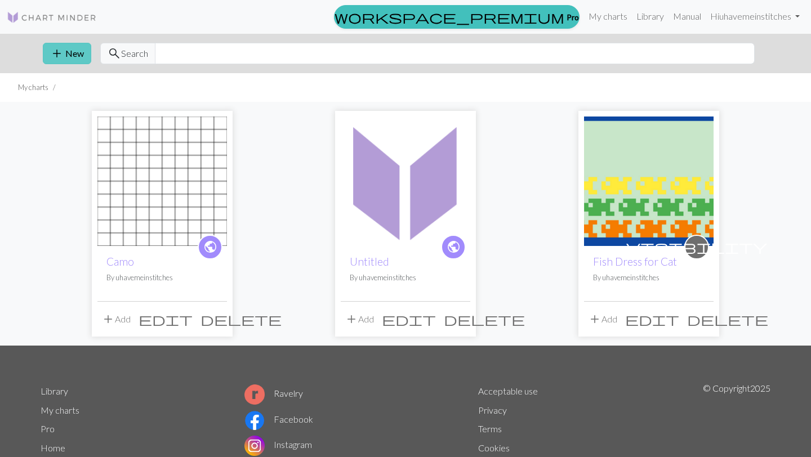
click at [68, 48] on button "add New" at bounding box center [67, 53] width 48 height 21
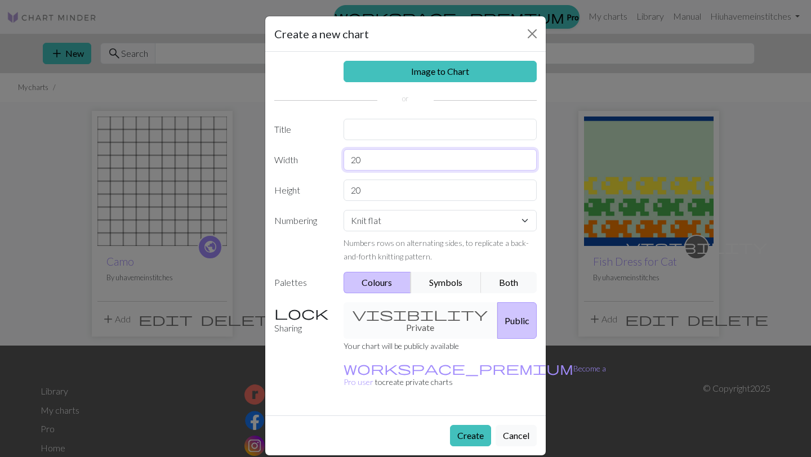
drag, startPoint x: 377, startPoint y: 161, endPoint x: 345, endPoint y: 161, distance: 32.1
click at [345, 161] on input "20" at bounding box center [441, 159] width 194 height 21
type input "30"
drag, startPoint x: 369, startPoint y: 193, endPoint x: 333, endPoint y: 193, distance: 35.5
click at [333, 193] on div "Height 20" at bounding box center [406, 190] width 276 height 21
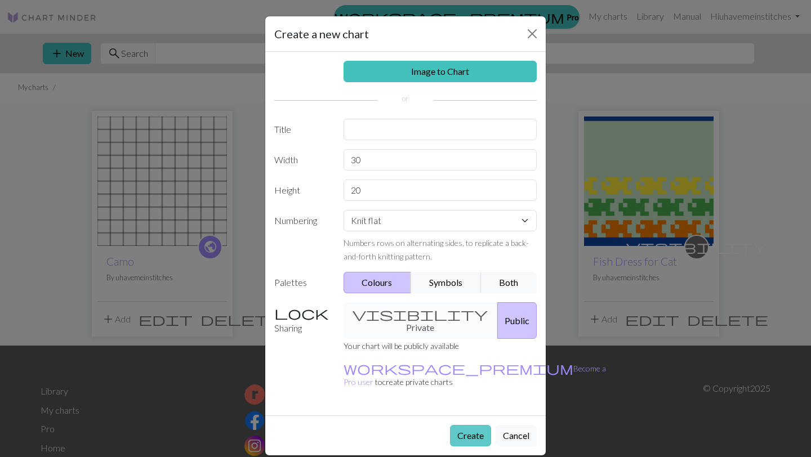
click at [473, 425] on button "Create" at bounding box center [470, 435] width 41 height 21
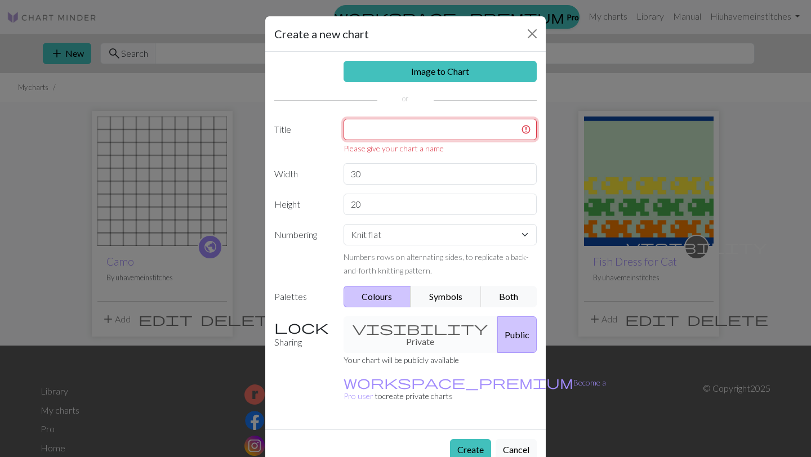
click at [362, 130] on input "text" at bounding box center [441, 129] width 194 height 21
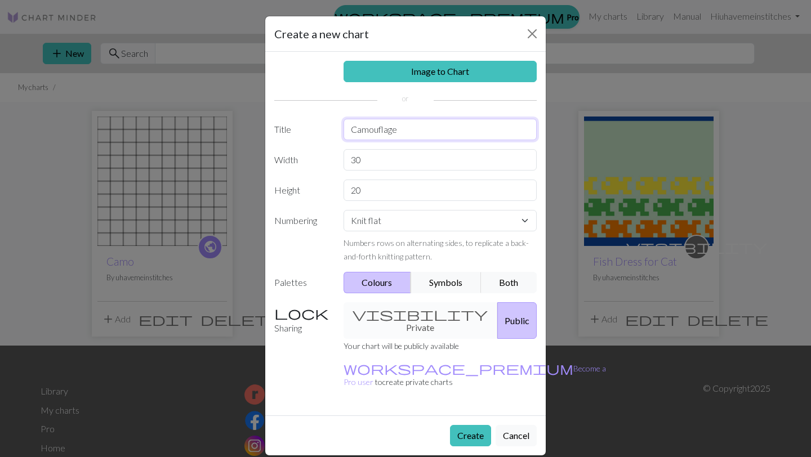
click at [372, 132] on input "Camouflage" at bounding box center [441, 129] width 194 height 21
click at [421, 133] on input "Camoflauge" at bounding box center [441, 129] width 194 height 21
type input "Camoflauge Chart"
click at [472, 425] on button "Create" at bounding box center [470, 435] width 41 height 21
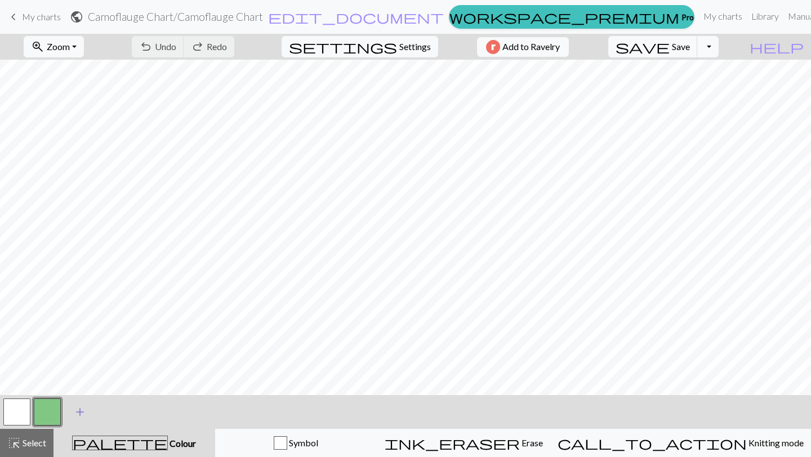
click at [80, 410] on span "add" at bounding box center [80, 412] width 14 height 16
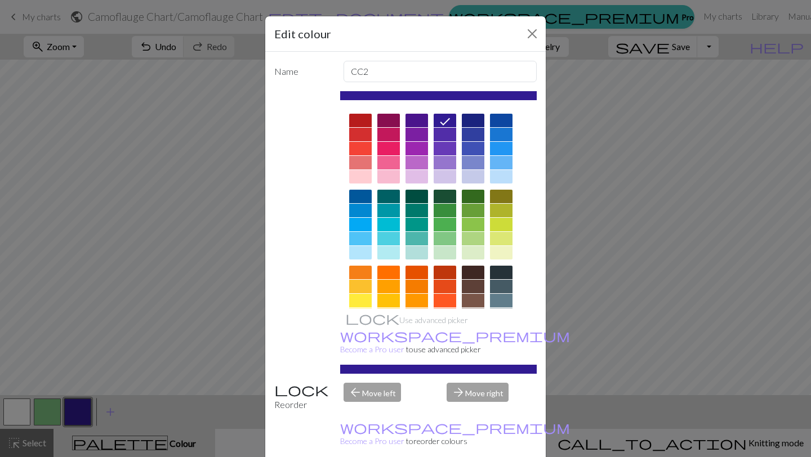
click at [46, 416] on div "Edit colour Name CC2 Use advanced picker workspace_premium Become a Pro user to…" at bounding box center [405, 228] width 811 height 457
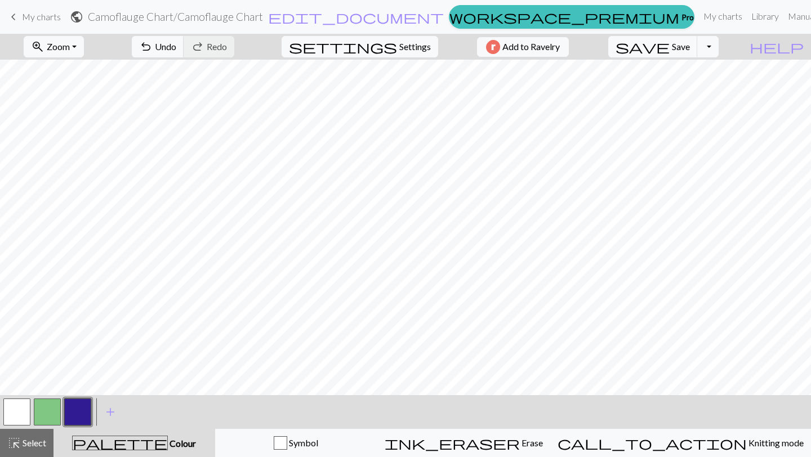
click at [46, 416] on button "button" at bounding box center [47, 412] width 27 height 27
click at [46, 416] on div "Edit colour Name CC1 Use advanced picker workspace_premium Become a Pro user to…" at bounding box center [405, 228] width 811 height 457
click at [28, 447] on span "Select" at bounding box center [33, 443] width 25 height 11
click at [47, 416] on button "button" at bounding box center [47, 412] width 27 height 27
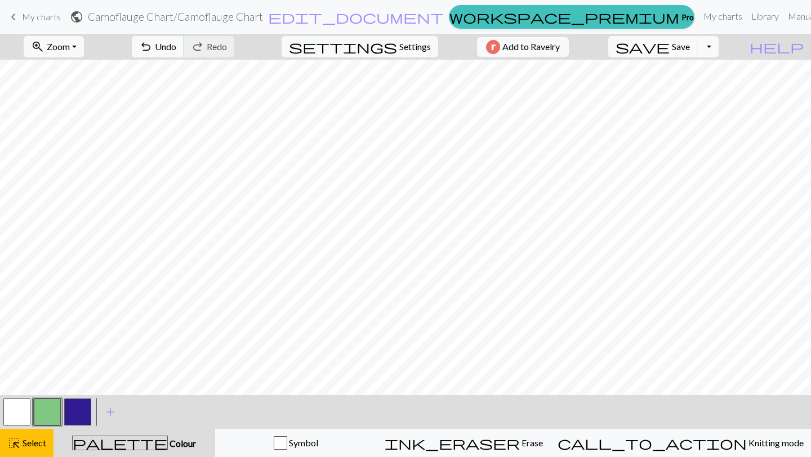
click at [147, 451] on button "palette Colour Colour" at bounding box center [135, 443] width 162 height 28
click at [168, 442] on span "Colour" at bounding box center [182, 443] width 28 height 11
click at [50, 413] on button "button" at bounding box center [47, 412] width 27 height 27
click at [50, 413] on div "Edit colour Name CC1 Use advanced picker workspace_premium Become a Pro user to…" at bounding box center [405, 228] width 811 height 457
click at [50, 413] on button "button" at bounding box center [47, 412] width 27 height 27
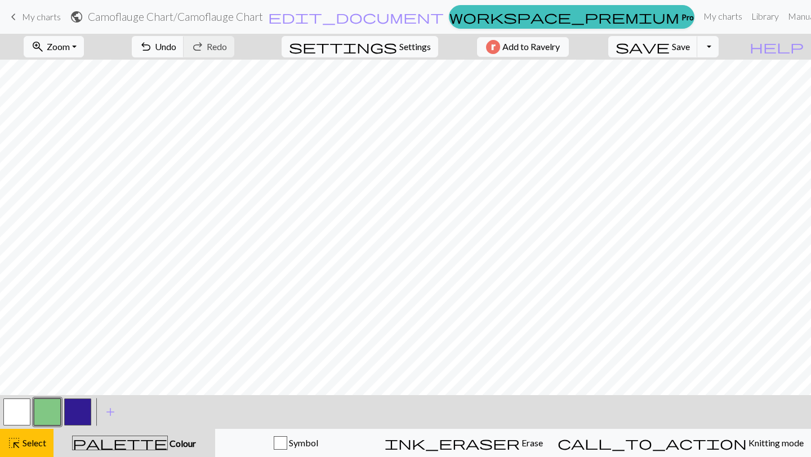
click at [50, 413] on div "Edit colour Name CC1 Use advanced picker workspace_premium Become a Pro user to…" at bounding box center [405, 228] width 811 height 457
click at [50, 413] on button "button" at bounding box center [47, 412] width 27 height 27
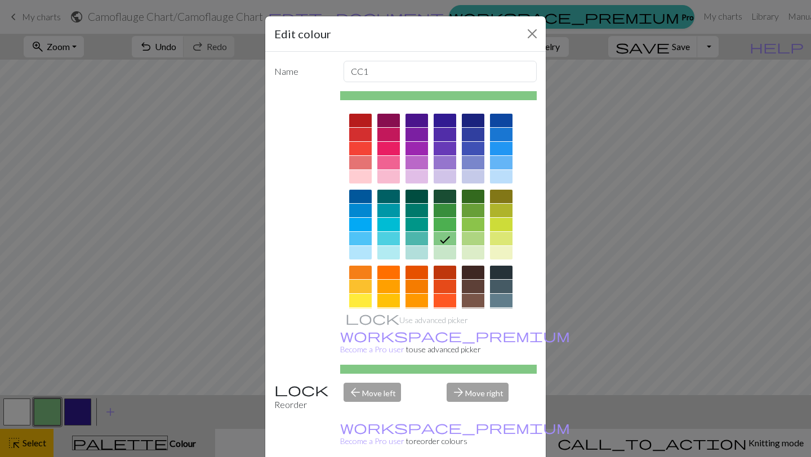
click at [446, 195] on div at bounding box center [445, 197] width 23 height 14
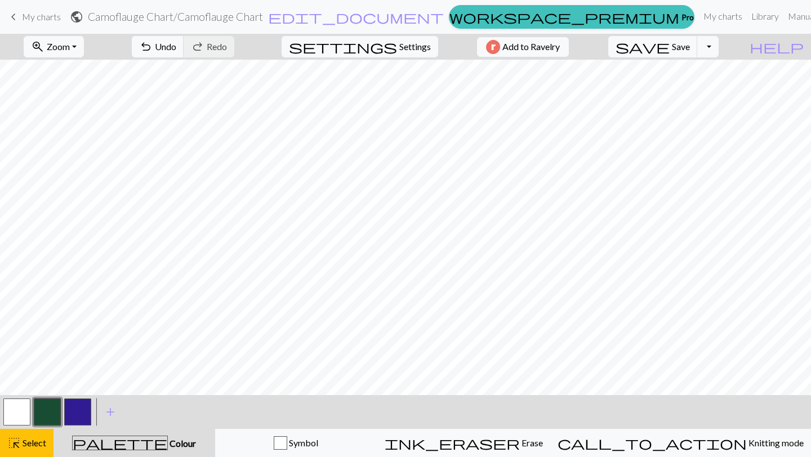
click at [79, 409] on button "button" at bounding box center [77, 412] width 27 height 27
click at [84, 415] on button "button" at bounding box center [77, 412] width 27 height 27
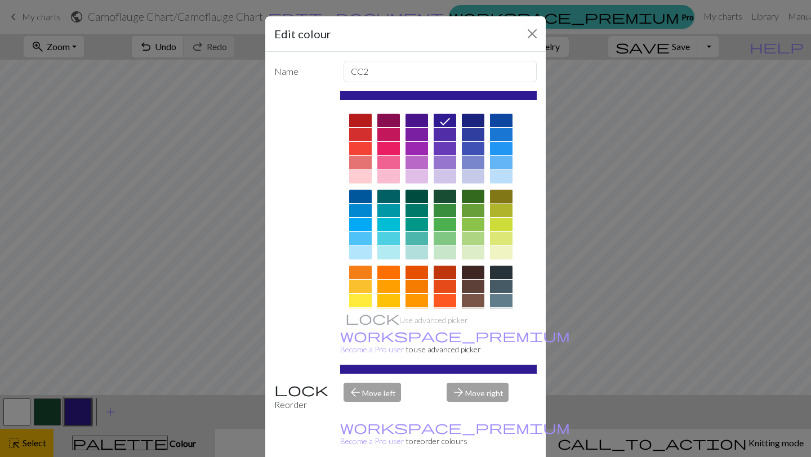
click at [502, 197] on div at bounding box center [501, 197] width 23 height 14
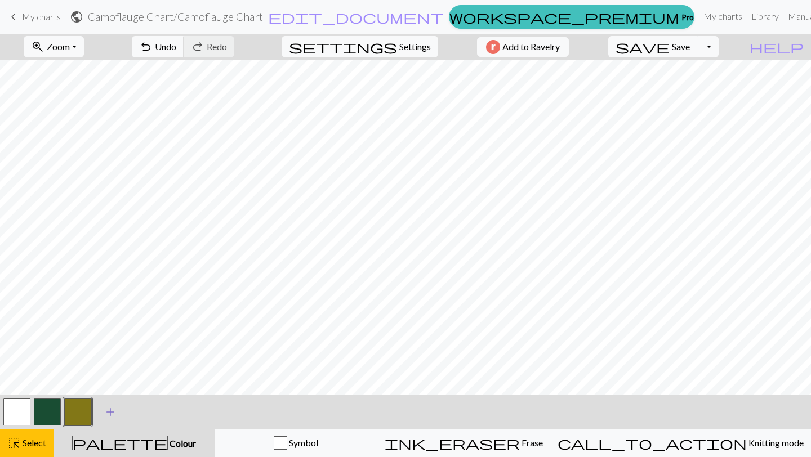
click at [111, 411] on span "add" at bounding box center [111, 412] width 14 height 16
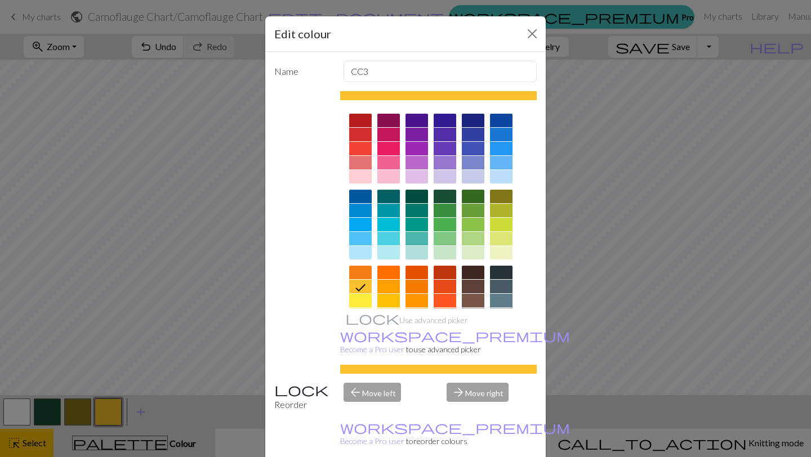
click at [471, 272] on div at bounding box center [473, 273] width 23 height 14
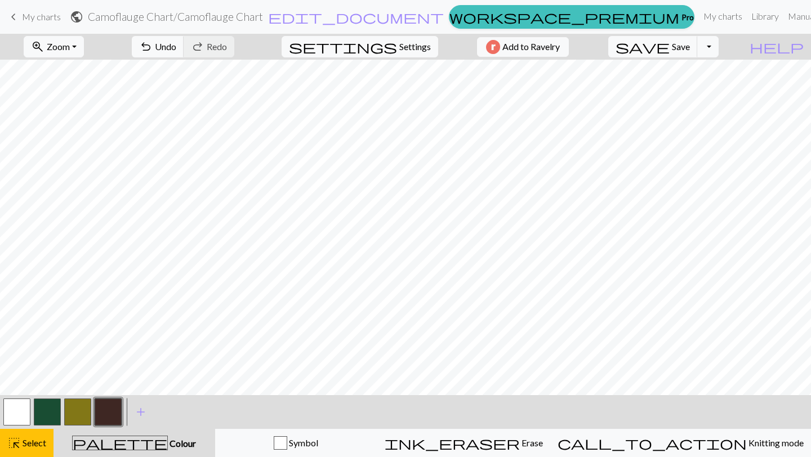
click at [57, 416] on button "button" at bounding box center [47, 412] width 27 height 27
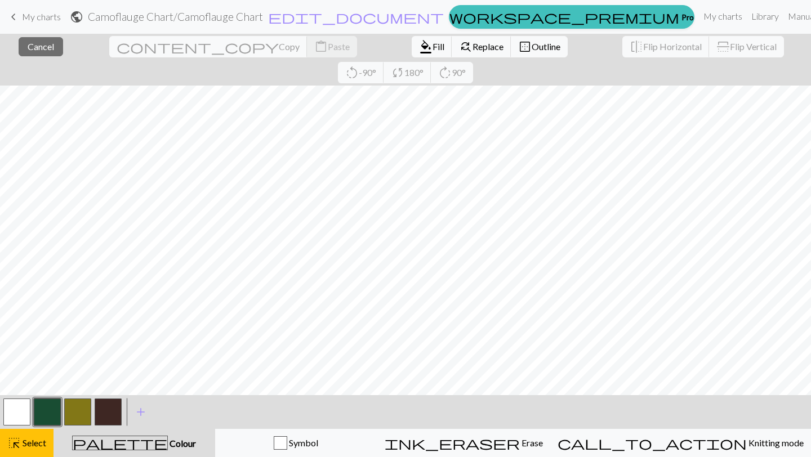
click at [51, 413] on button "button" at bounding box center [47, 412] width 27 height 27
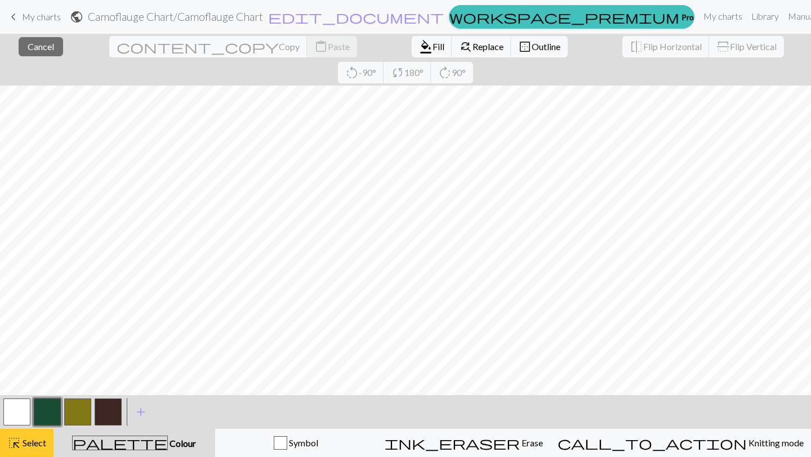
click at [35, 447] on span "Select" at bounding box center [33, 443] width 25 height 11
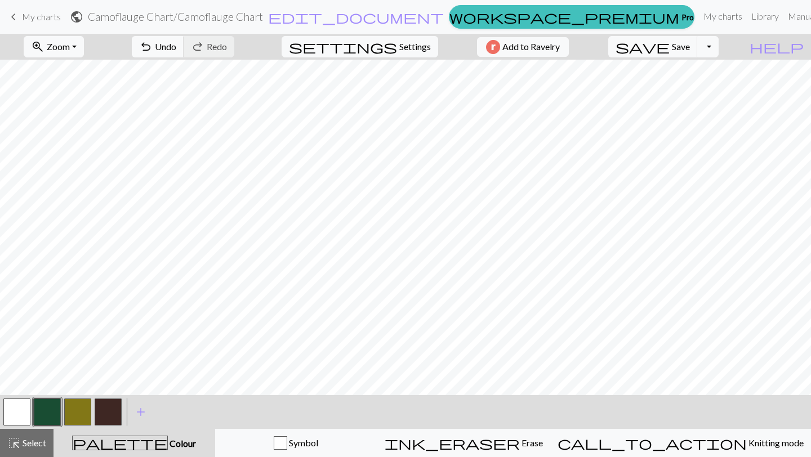
click at [42, 412] on button "button" at bounding box center [47, 412] width 27 height 27
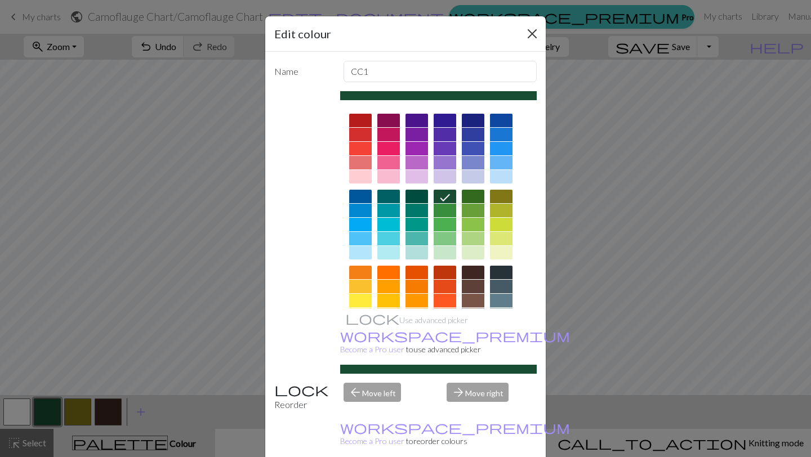
click at [531, 33] on button "Close" at bounding box center [532, 34] width 18 height 18
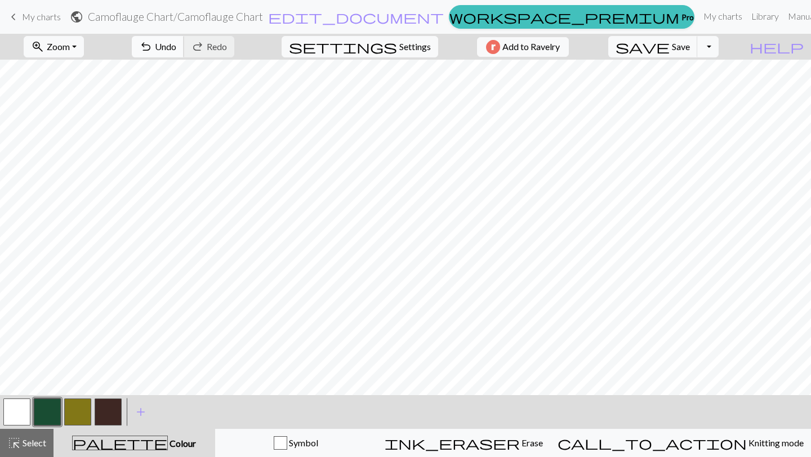
click at [176, 44] on span "Undo" at bounding box center [165, 46] width 21 height 11
click at [80, 414] on button "button" at bounding box center [77, 412] width 27 height 27
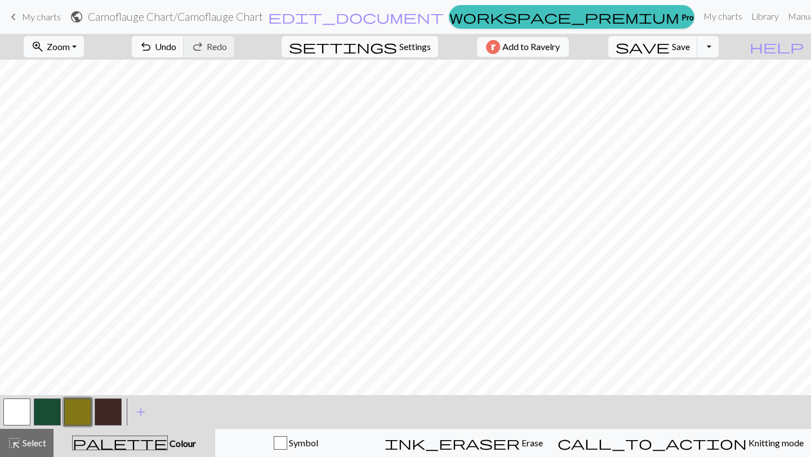
click at [19, 407] on button "button" at bounding box center [16, 412] width 27 height 27
click at [87, 408] on button "button" at bounding box center [77, 412] width 27 height 27
click at [108, 411] on button "button" at bounding box center [108, 412] width 27 height 27
click at [106, 417] on button "button" at bounding box center [108, 412] width 27 height 27
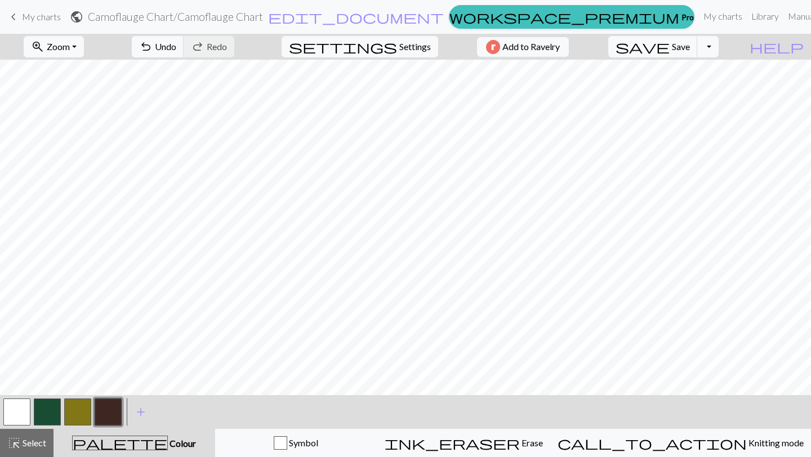
click at [47, 412] on button "button" at bounding box center [47, 412] width 27 height 27
click at [176, 46] on span "Undo" at bounding box center [165, 46] width 21 height 11
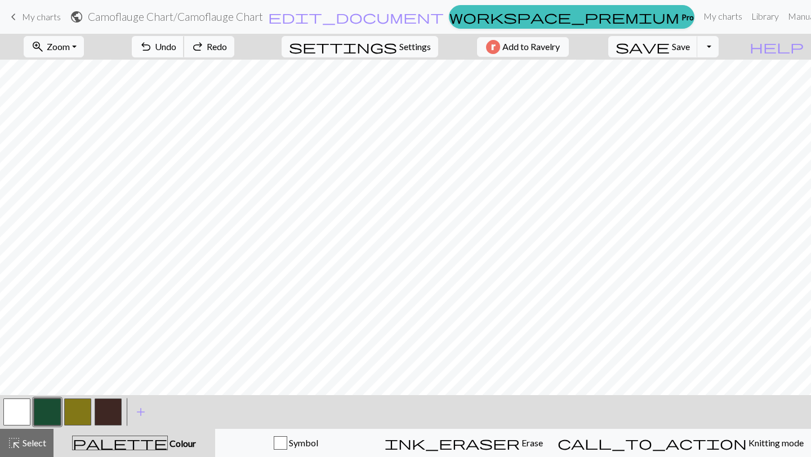
click at [176, 46] on span "Undo" at bounding box center [165, 46] width 21 height 11
click at [78, 413] on button "button" at bounding box center [77, 412] width 27 height 27
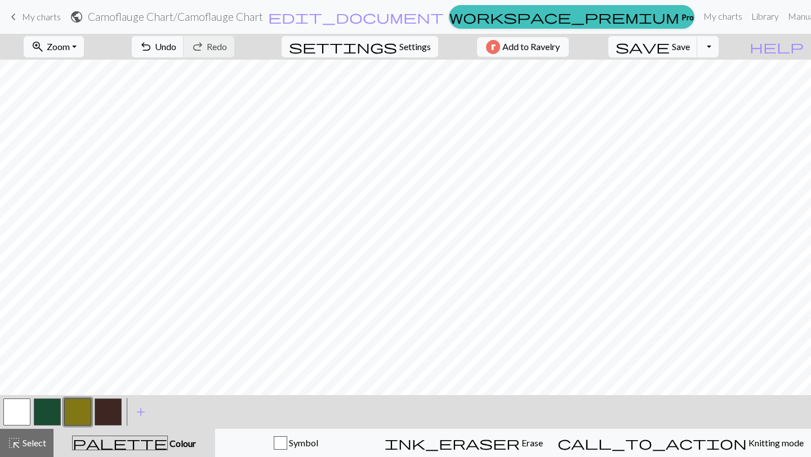
click at [108, 412] on button "button" at bounding box center [108, 412] width 27 height 27
click at [19, 407] on button "button" at bounding box center [16, 412] width 27 height 27
click at [110, 414] on button "button" at bounding box center [108, 412] width 27 height 27
click at [46, 415] on button "button" at bounding box center [47, 412] width 27 height 27
click at [51, 409] on button "button" at bounding box center [47, 412] width 27 height 27
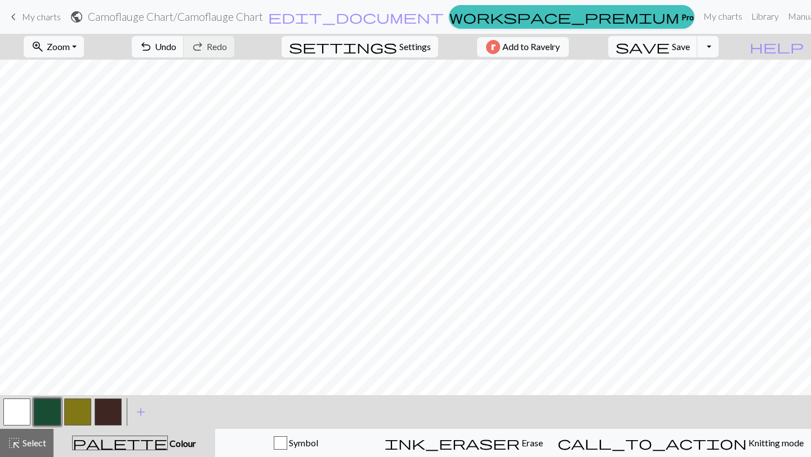
click at [73, 407] on button "button" at bounding box center [77, 412] width 27 height 27
click at [15, 409] on button "button" at bounding box center [16, 412] width 27 height 27
click at [153, 46] on span "undo" at bounding box center [146, 47] width 14 height 16
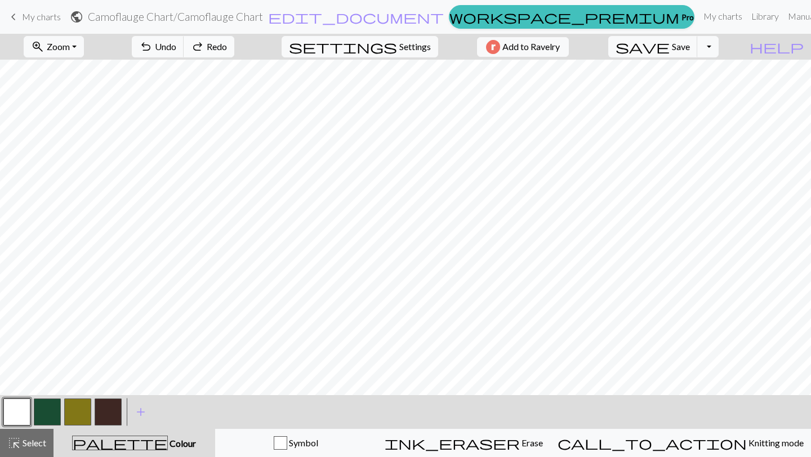
click at [227, 46] on span "Redo" at bounding box center [217, 46] width 20 height 11
click at [74, 413] on button "button" at bounding box center [77, 412] width 27 height 27
click at [46, 415] on button "button" at bounding box center [47, 412] width 27 height 27
click at [21, 415] on button "button" at bounding box center [16, 412] width 27 height 27
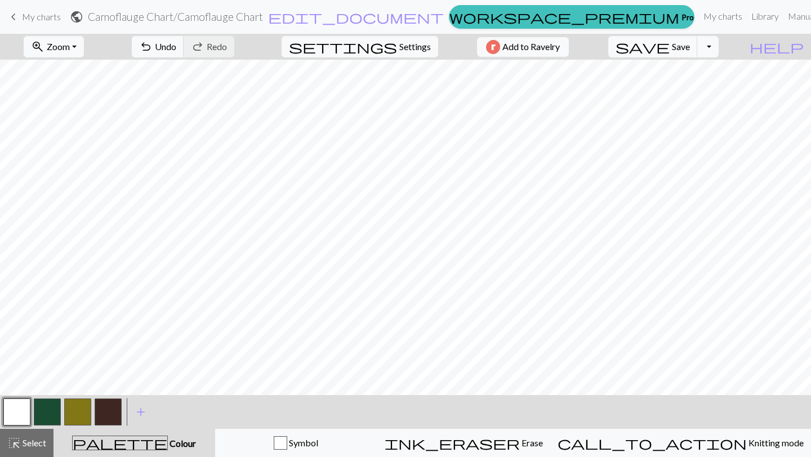
click at [106, 408] on button "button" at bounding box center [108, 412] width 27 height 27
click at [47, 409] on button "button" at bounding box center [47, 412] width 27 height 27
click at [51, 407] on button "button" at bounding box center [47, 412] width 27 height 27
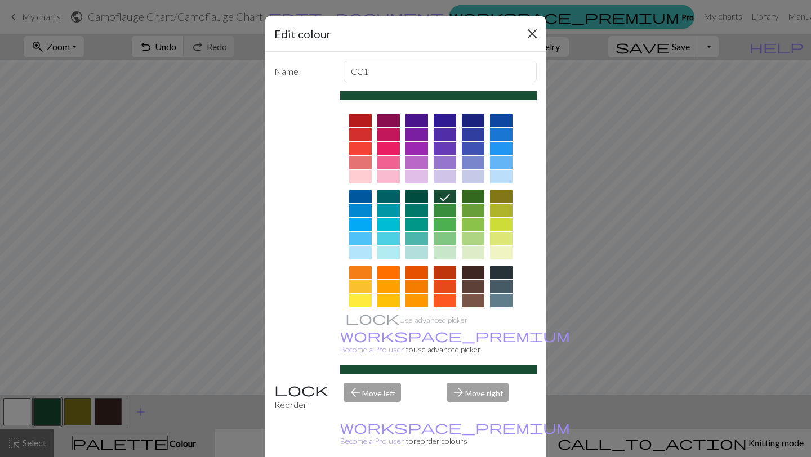
click at [535, 29] on button "Close" at bounding box center [532, 34] width 18 height 18
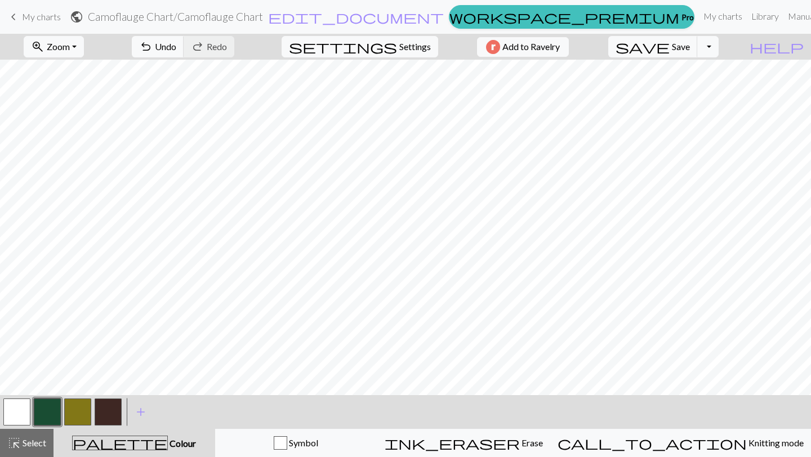
click at [52, 410] on button "button" at bounding box center [47, 412] width 27 height 27
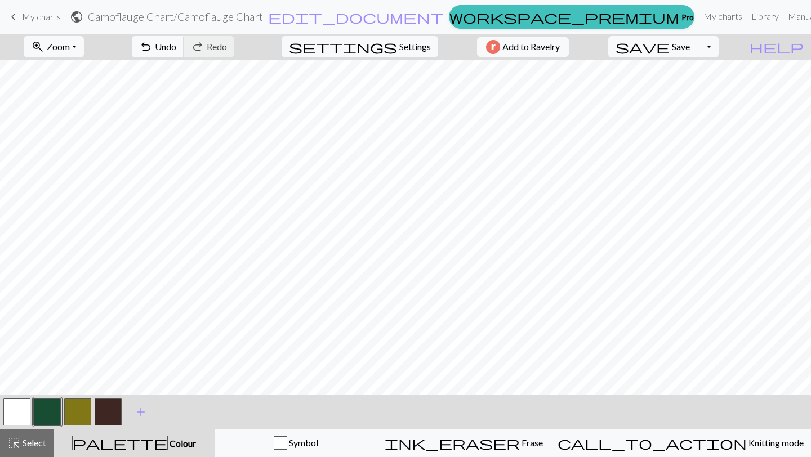
click at [74, 415] on button "button" at bounding box center [77, 412] width 27 height 27
click at [108, 415] on button "button" at bounding box center [108, 412] width 27 height 27
click at [78, 415] on button "button" at bounding box center [77, 412] width 27 height 27
click at [41, 413] on button "button" at bounding box center [47, 412] width 27 height 27
click at [50, 409] on button "button" at bounding box center [47, 412] width 27 height 27
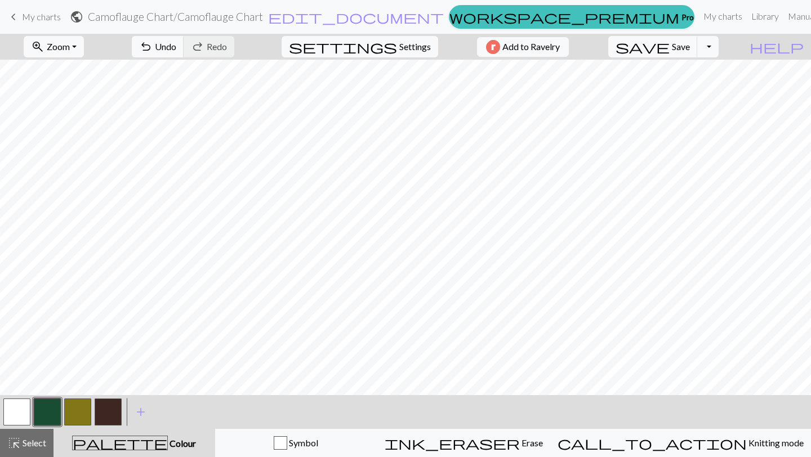
click at [107, 410] on button "button" at bounding box center [108, 412] width 27 height 27
click at [109, 412] on button "button" at bounding box center [108, 412] width 27 height 27
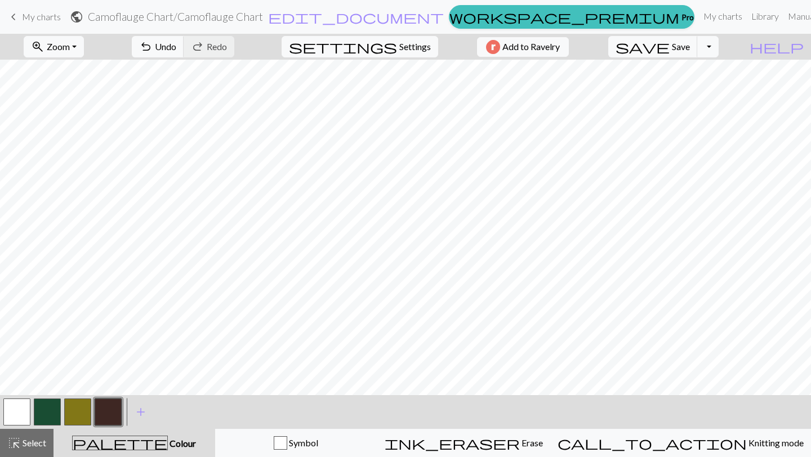
click at [78, 412] on button "button" at bounding box center [77, 412] width 27 height 27
click at [44, 414] on button "button" at bounding box center [47, 412] width 27 height 27
